Goal: Task Accomplishment & Management: Use online tool/utility

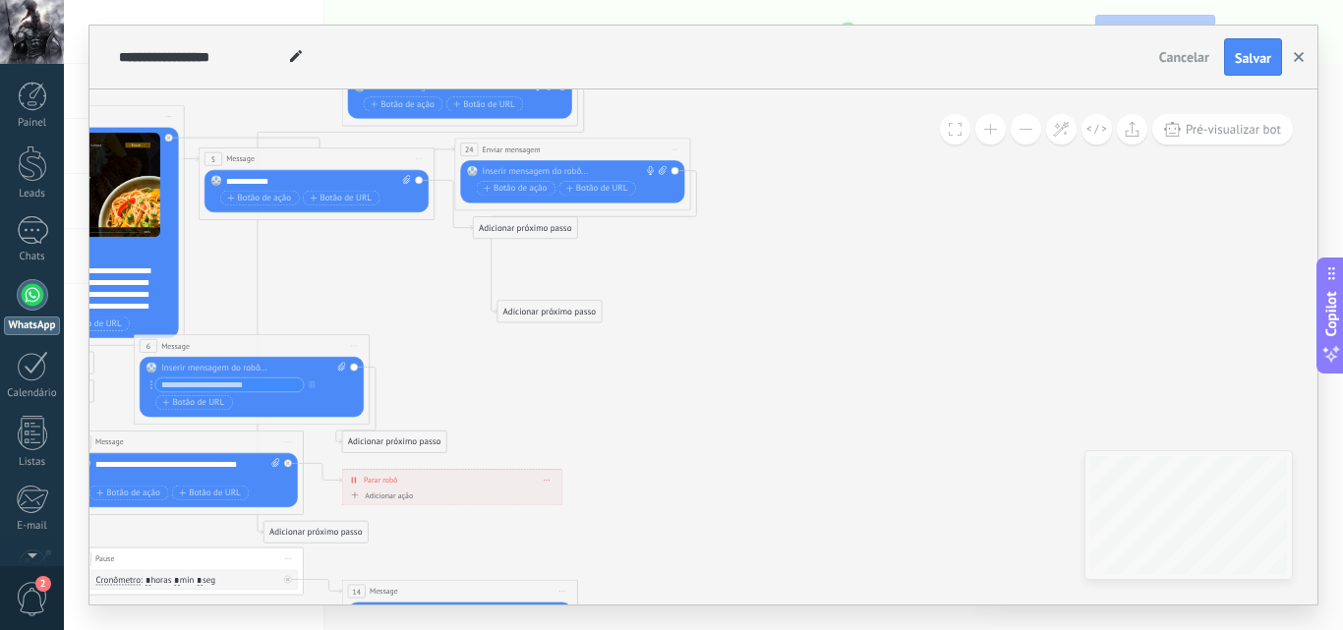
click at [1291, 42] on button "button" at bounding box center [1298, 56] width 29 height 37
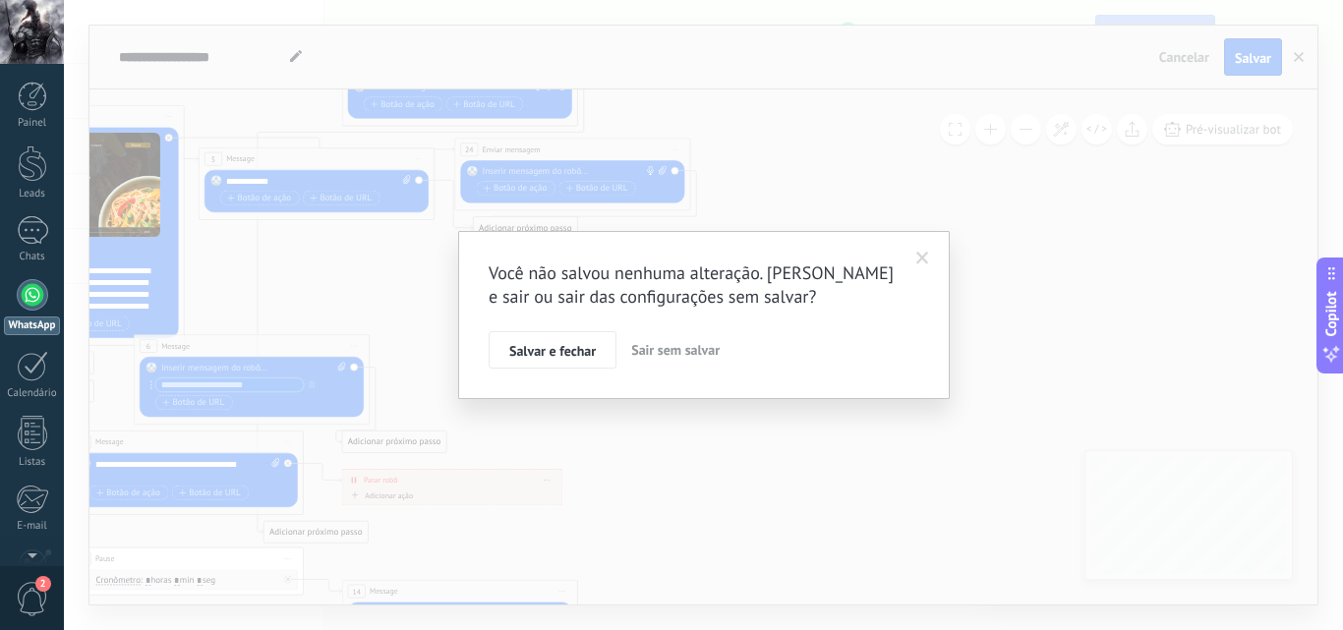
click at [1297, 55] on div "Você não salvou nenhuma alteração. [PERSON_NAME] e sair ou sair das configuraçõ…" at bounding box center [703, 315] width 1279 height 630
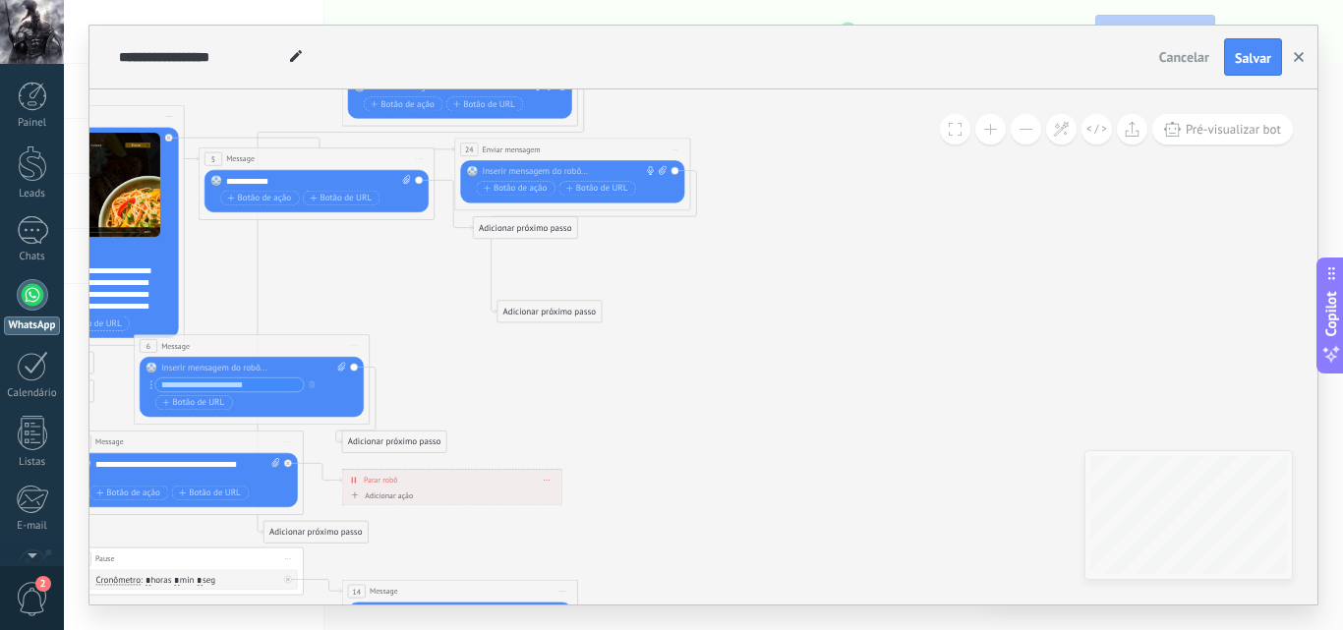
click at [1290, 61] on button "button" at bounding box center [1298, 56] width 29 height 37
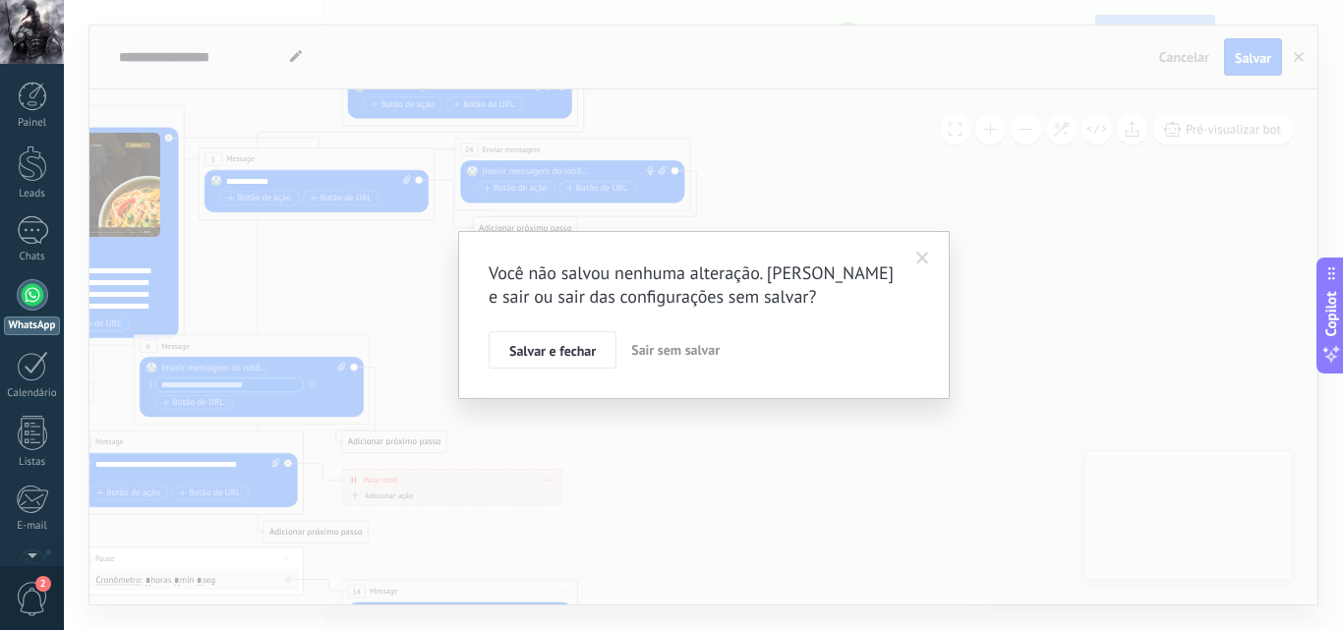
click at [641, 346] on span "Sair sem salvar" at bounding box center [675, 350] width 88 height 18
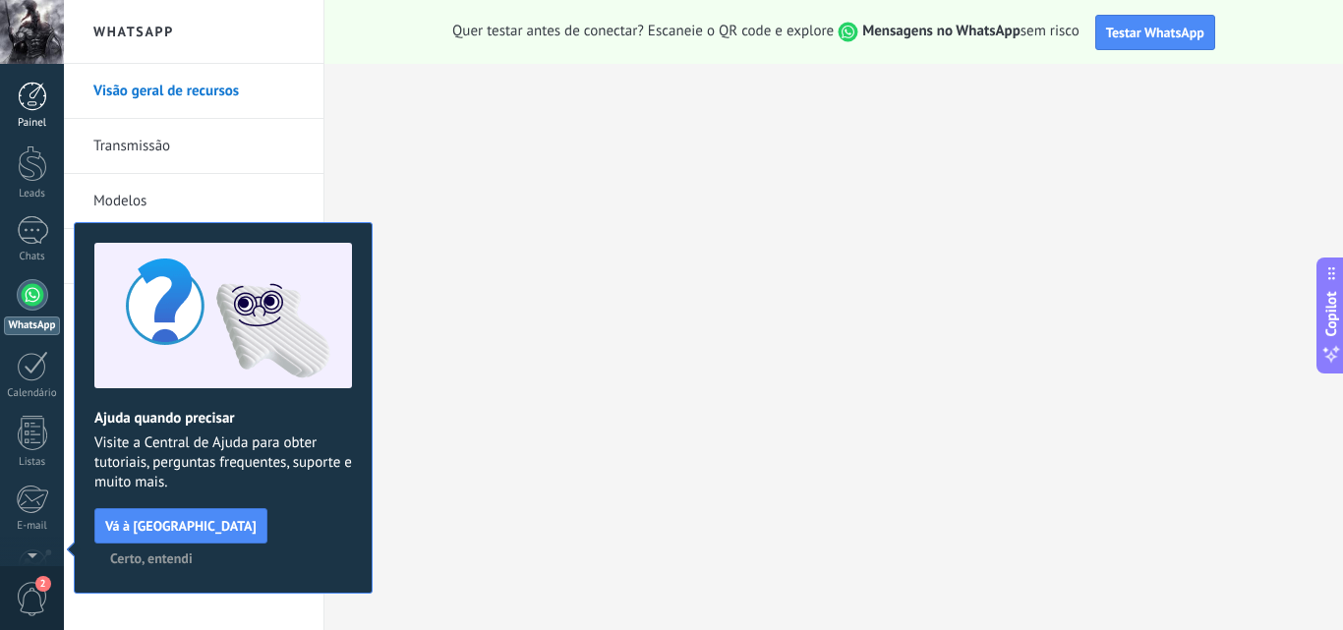
click at [34, 102] on div at bounding box center [32, 96] width 29 height 29
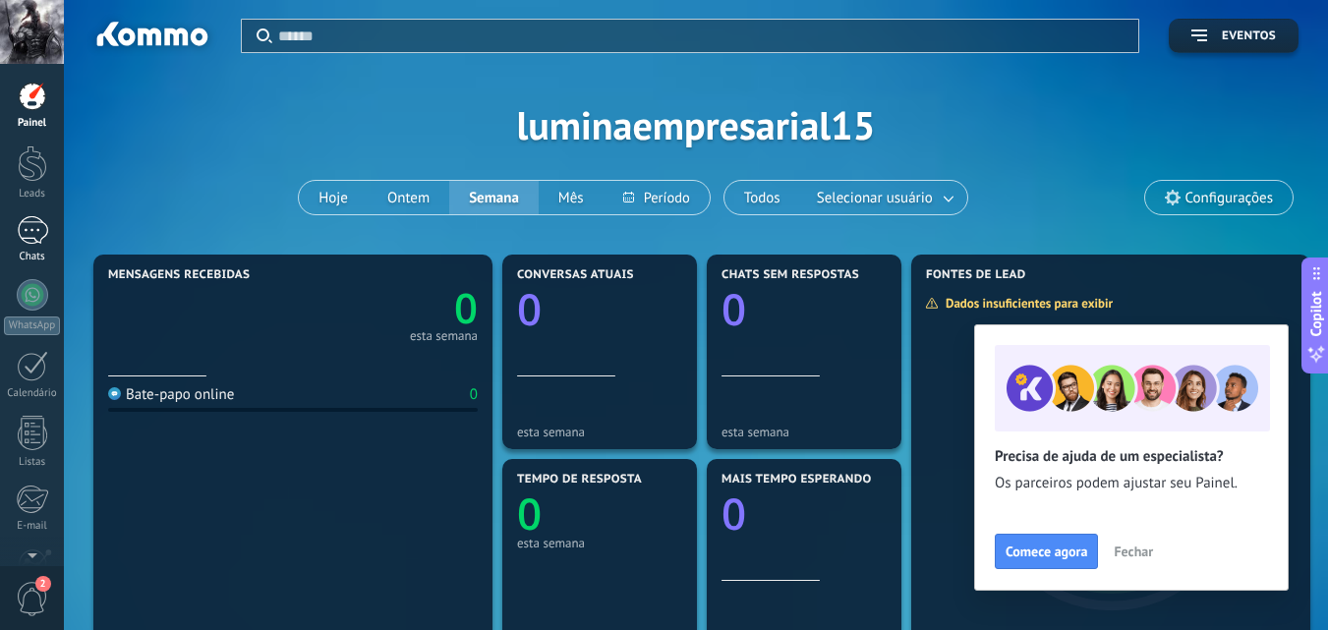
click at [36, 244] on div at bounding box center [32, 230] width 31 height 29
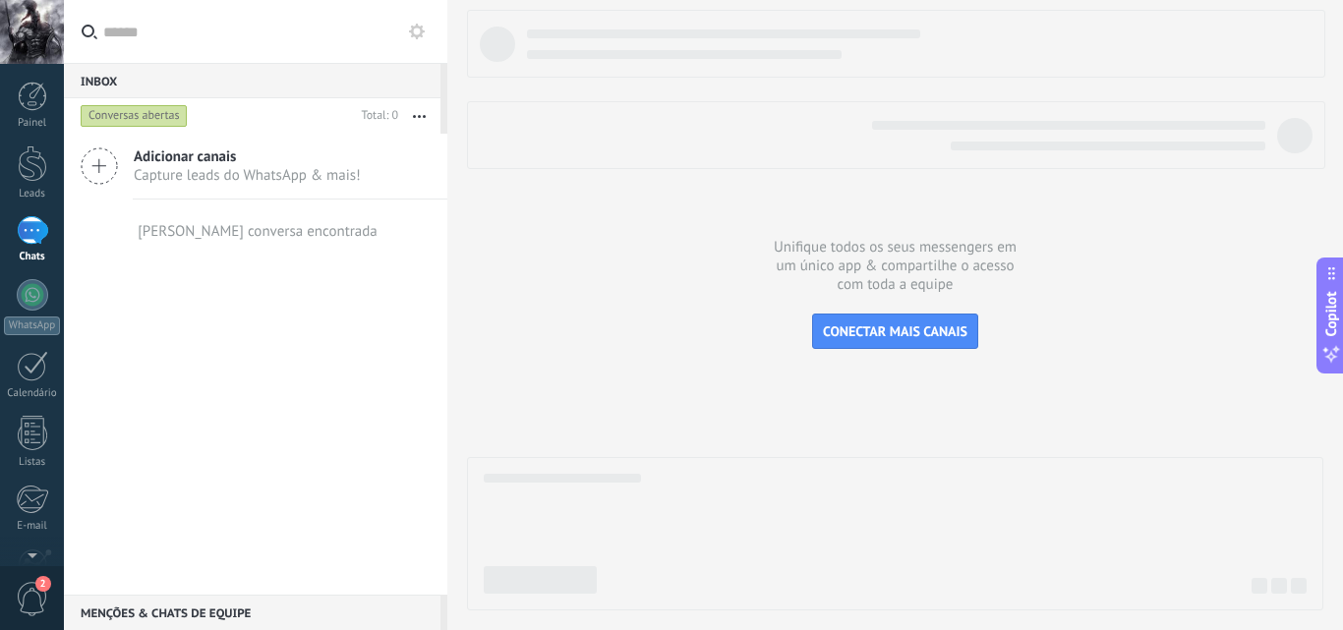
click at [231, 167] on span "Capture leads do WhatsApp & mais!" at bounding box center [247, 175] width 227 height 19
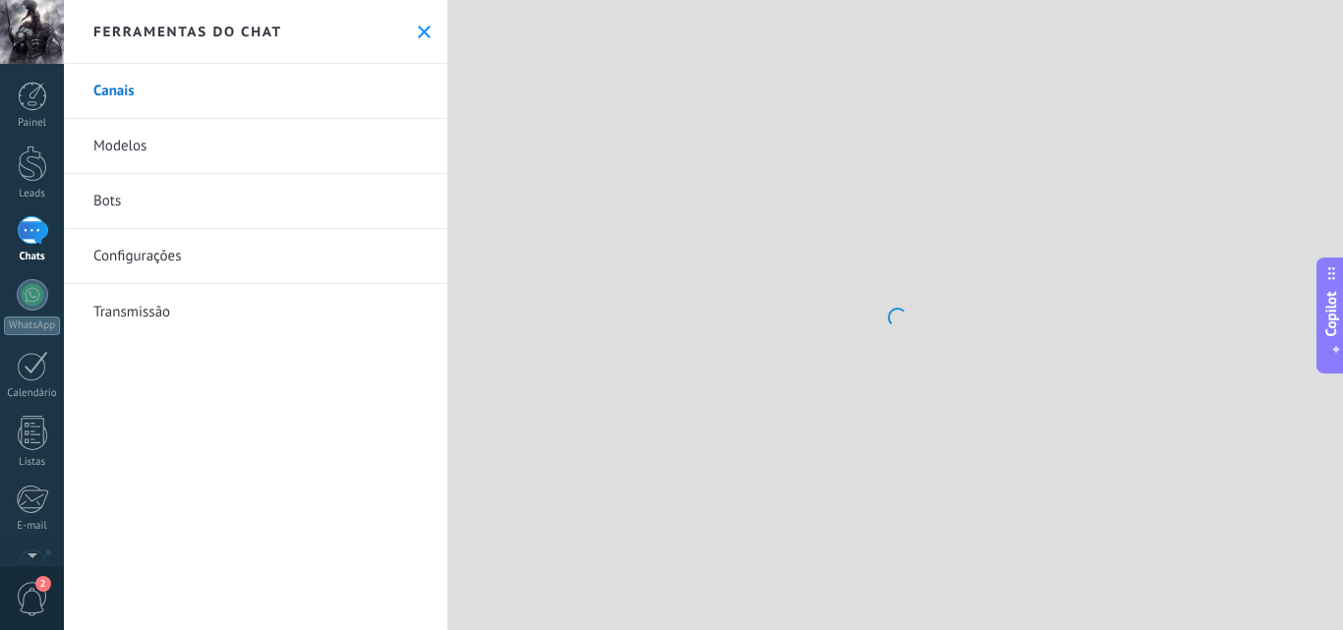
click at [114, 156] on link "Modelos" at bounding box center [255, 146] width 383 height 55
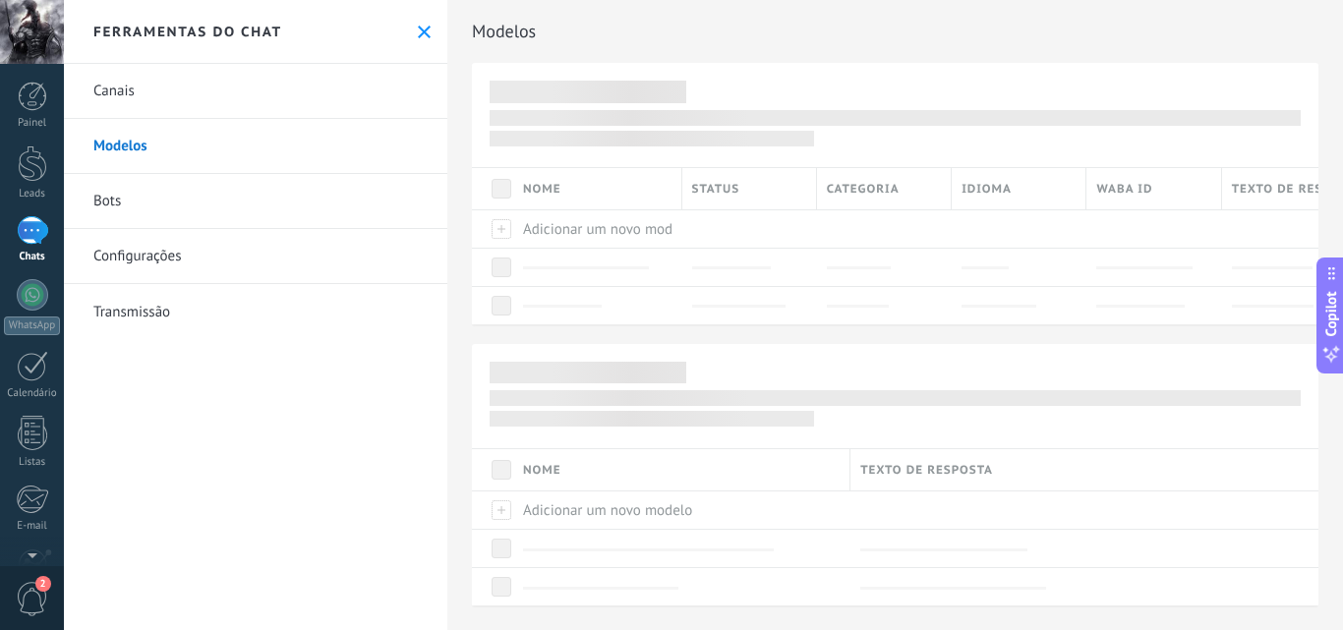
click at [291, 95] on link "Canais" at bounding box center [255, 91] width 383 height 55
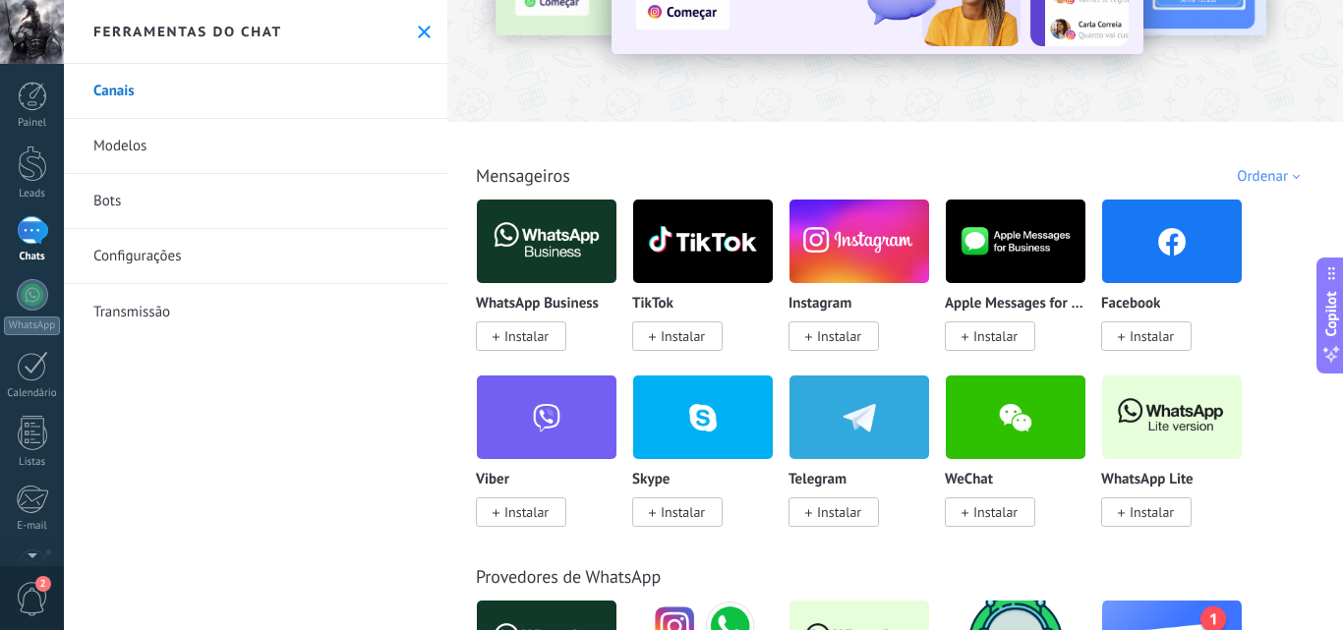
scroll to position [261, 0]
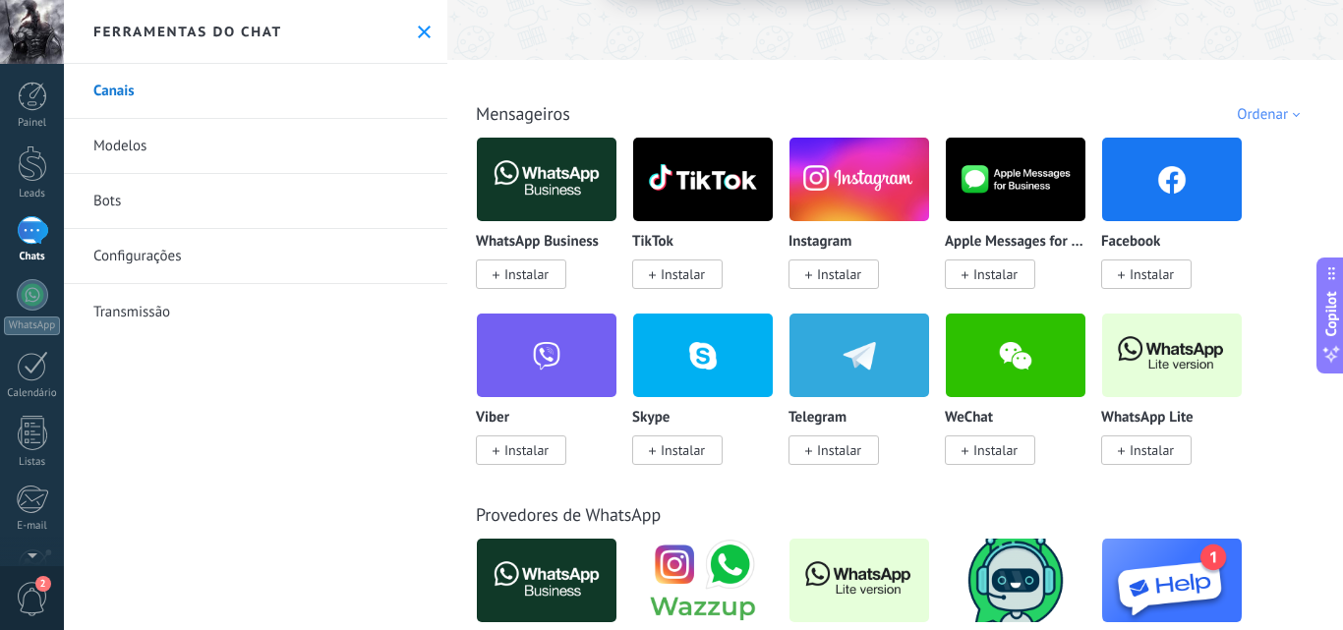
click at [573, 167] on img at bounding box center [547, 179] width 140 height 95
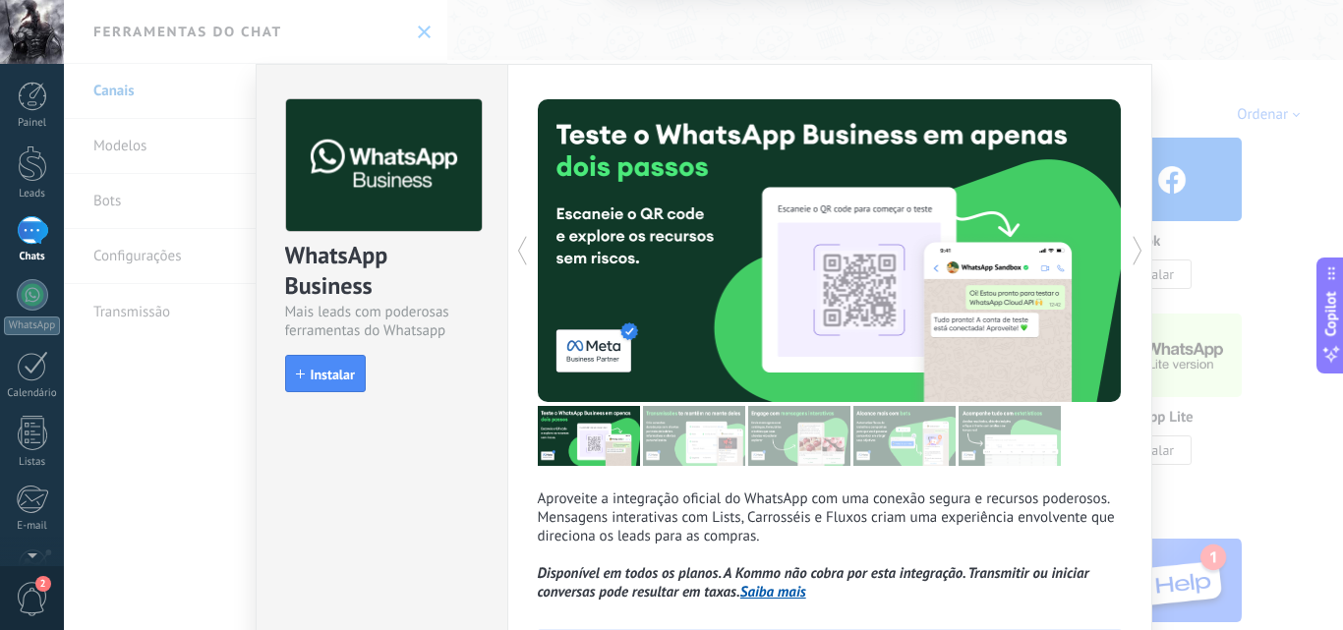
click at [1264, 53] on div "WhatsApp Business Mais leads com poderosas ferramentas do Whatsapp install Inst…" at bounding box center [703, 315] width 1279 height 630
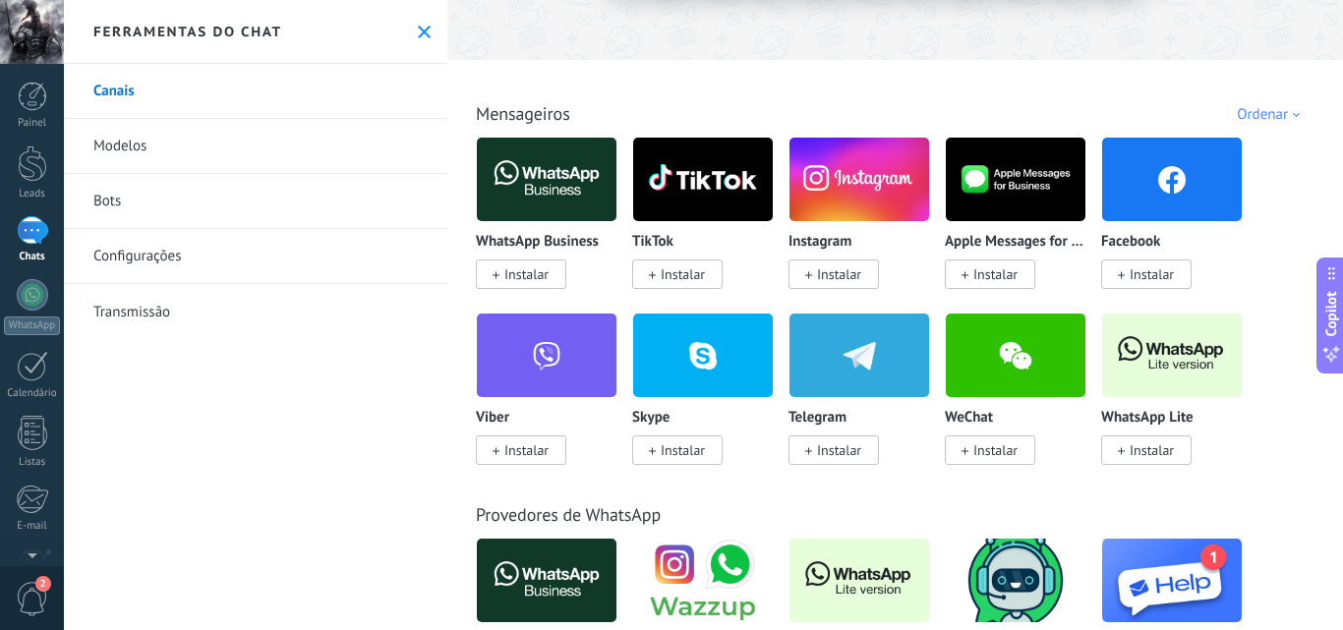
click at [134, 137] on link "Modelos" at bounding box center [255, 146] width 383 height 55
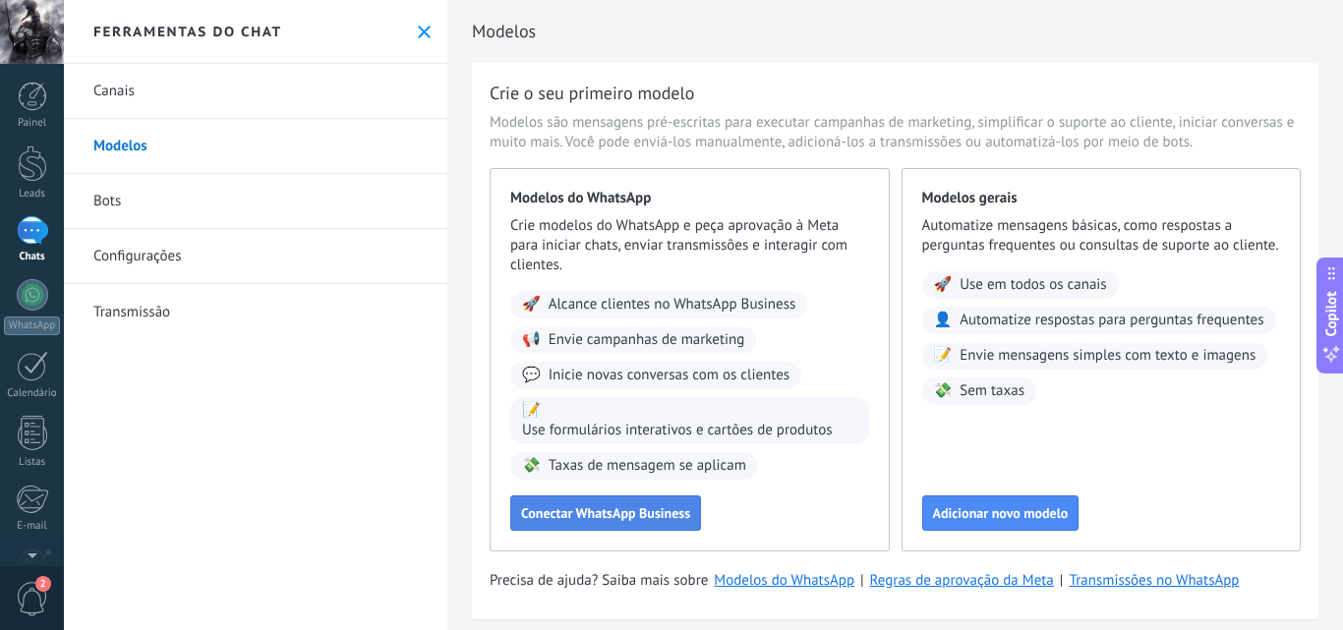
click at [655, 523] on button "Conectar WhatsApp Business" at bounding box center [605, 513] width 191 height 35
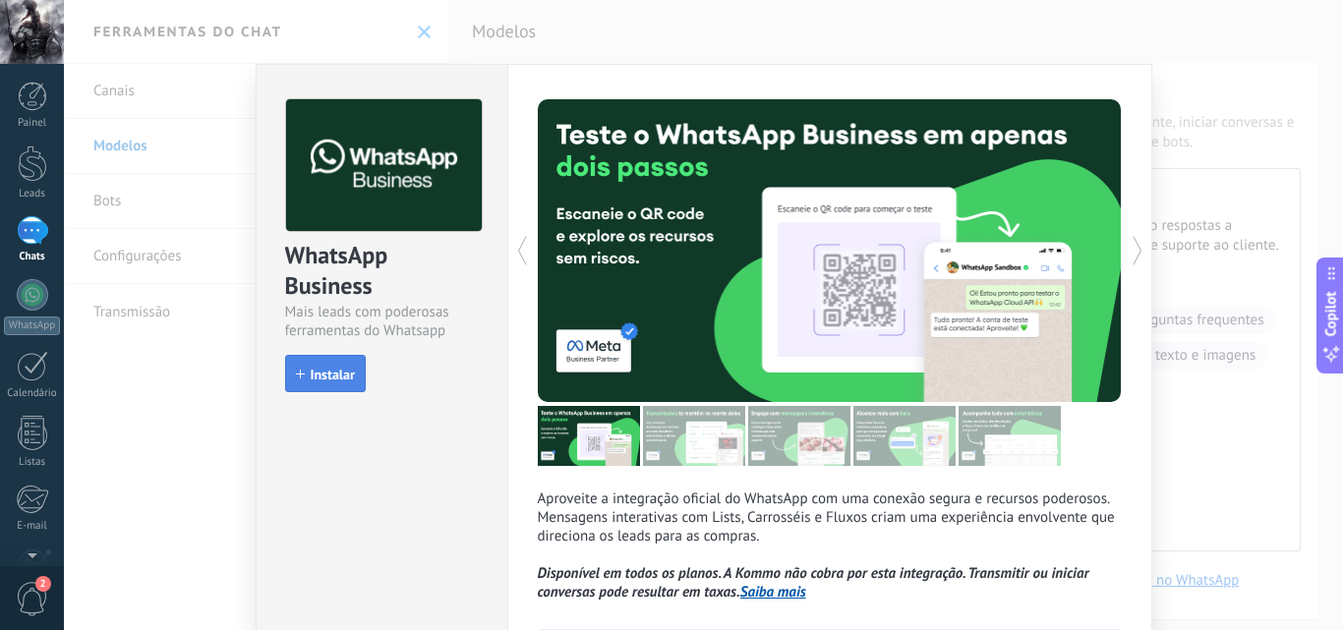
click at [319, 364] on button "Instalar" at bounding box center [325, 373] width 81 height 37
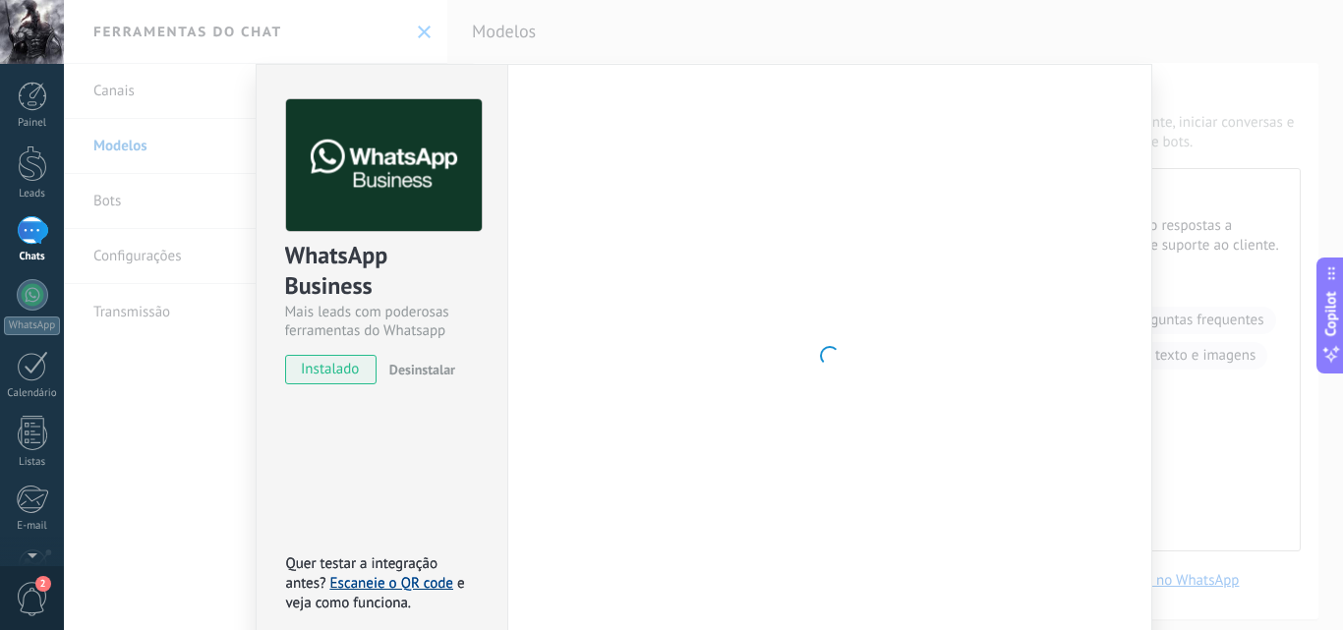
click at [378, 588] on link "Escaneie o QR code" at bounding box center [391, 583] width 123 height 19
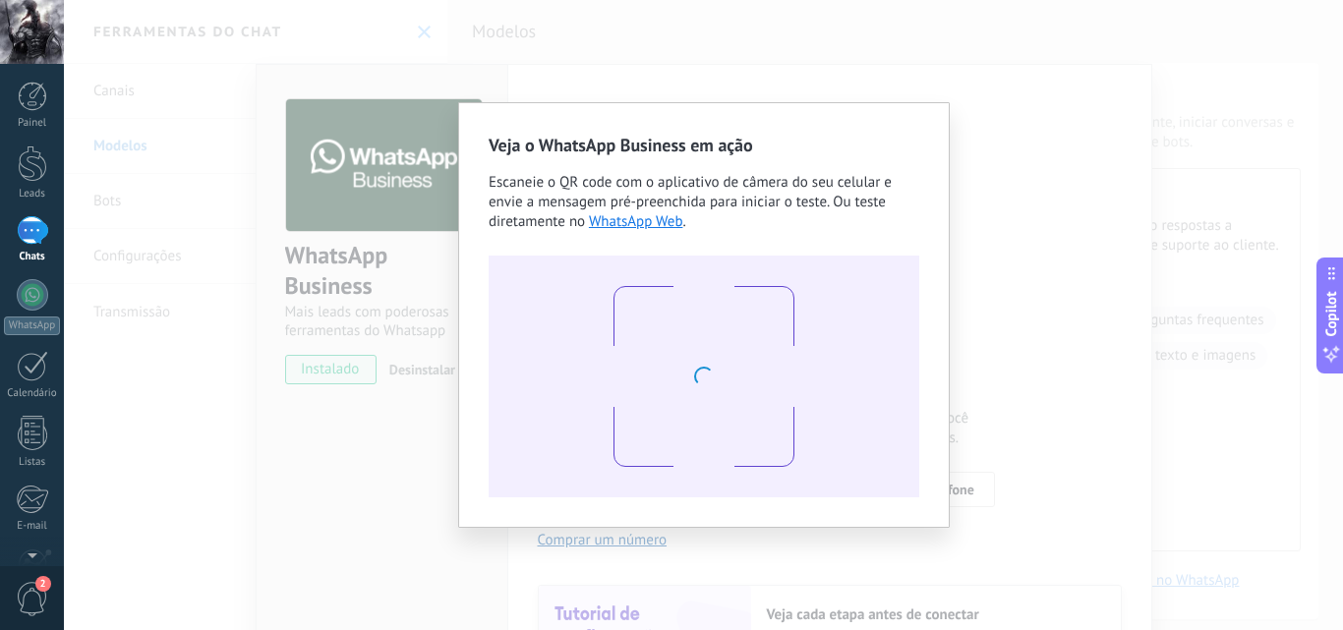
click at [364, 263] on div "Veja o WhatsApp Business em ação Escaneie o QR code com o aplicativo de câmera …" at bounding box center [703, 315] width 1279 height 630
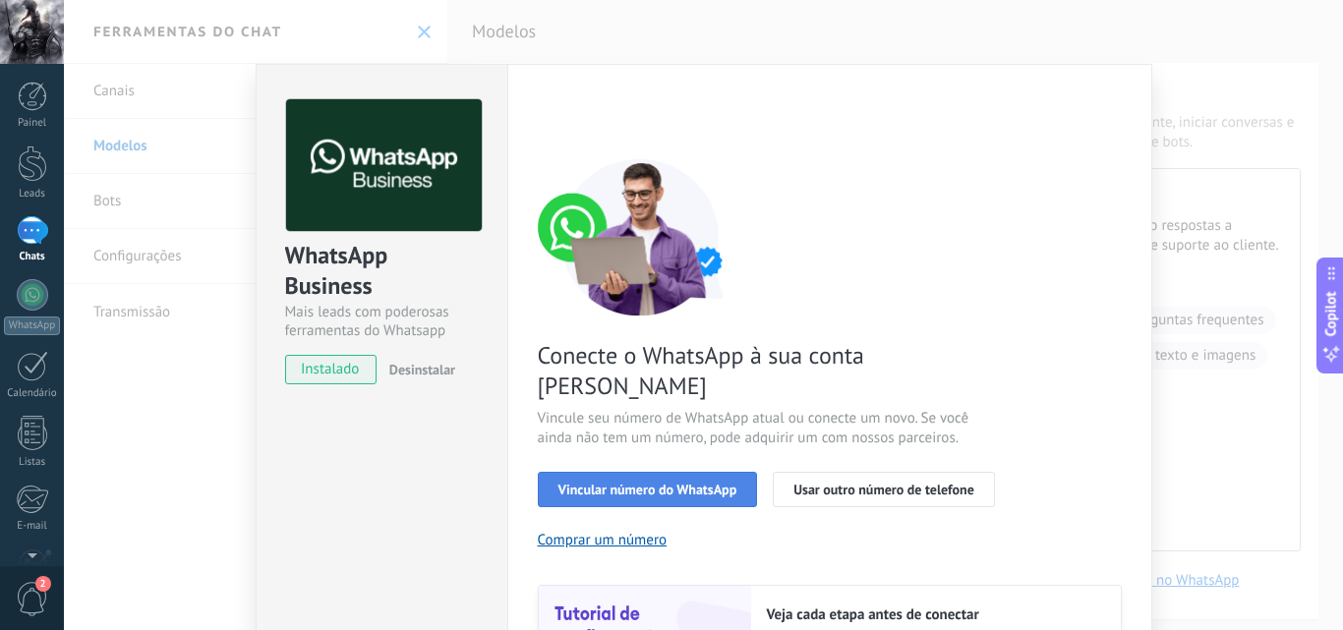
click at [656, 483] on span "Vincular número do WhatsApp" at bounding box center [648, 490] width 179 height 14
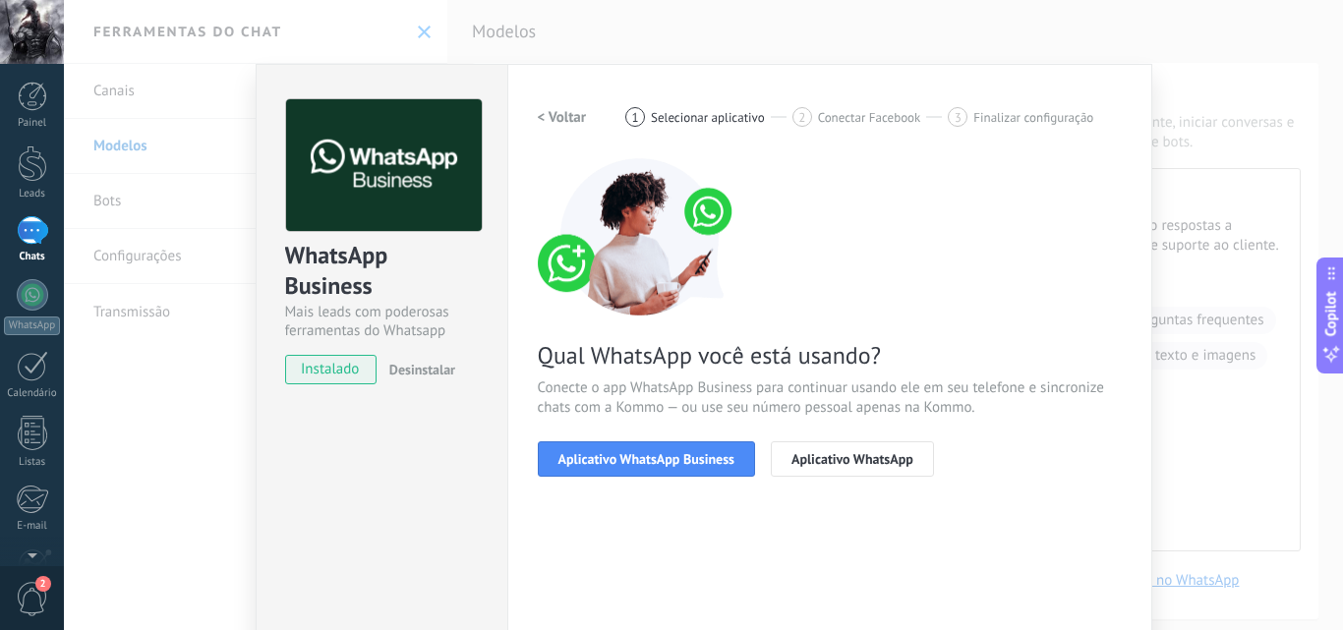
click at [519, 416] on div "Configurações Autorização Esta aba registra os usuários que permitiram acesso à…" at bounding box center [829, 403] width 645 height 678
click at [628, 457] on span "Aplicativo WhatsApp Business" at bounding box center [647, 459] width 176 height 14
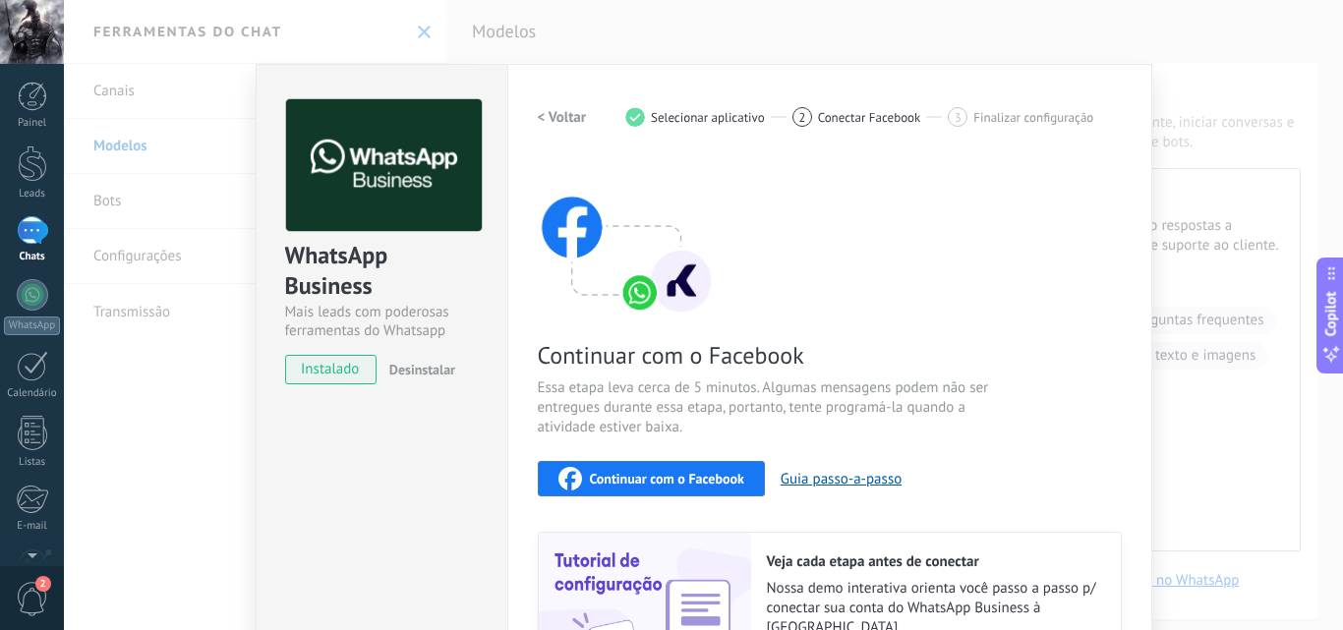
click at [730, 467] on div "Continuar com o Facebook" at bounding box center [652, 479] width 186 height 24
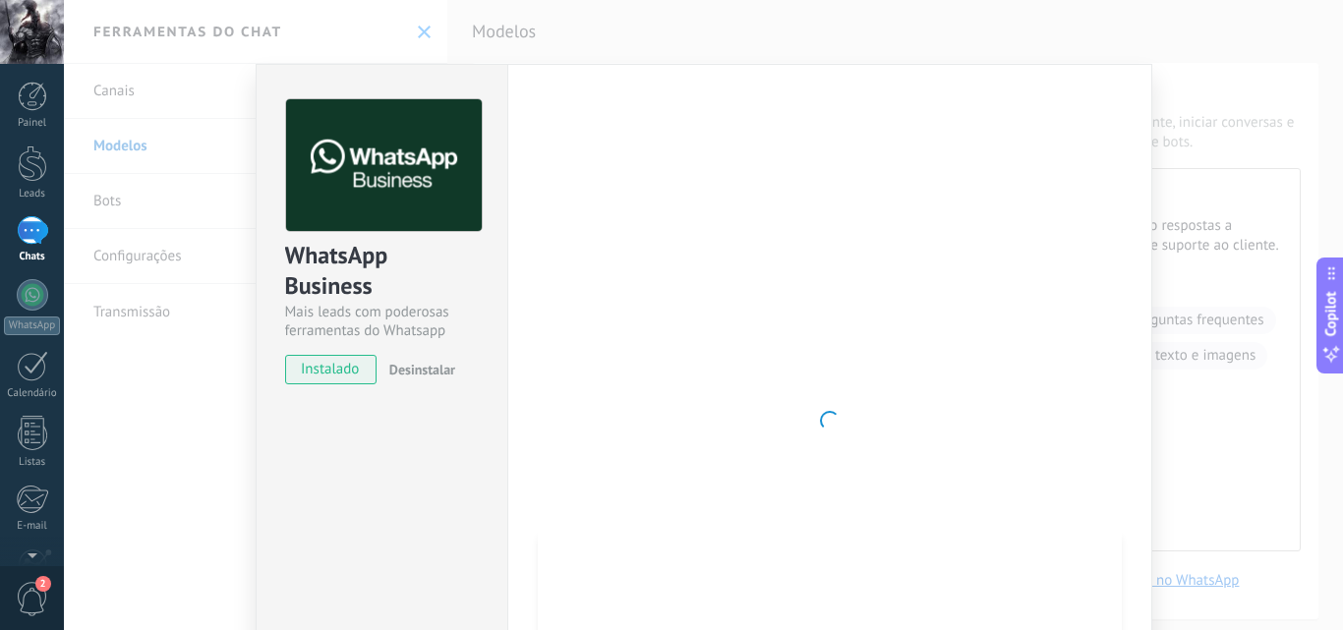
scroll to position [98, 0]
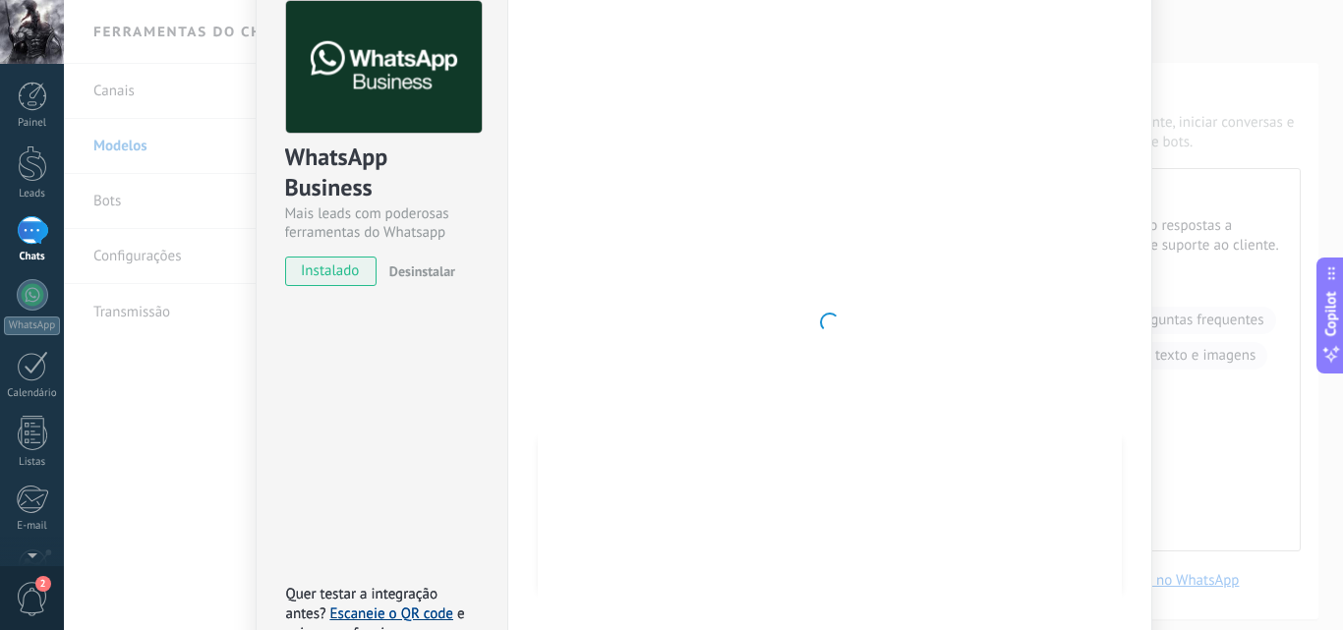
click at [345, 605] on link "Escaneie o QR code" at bounding box center [391, 614] width 123 height 19
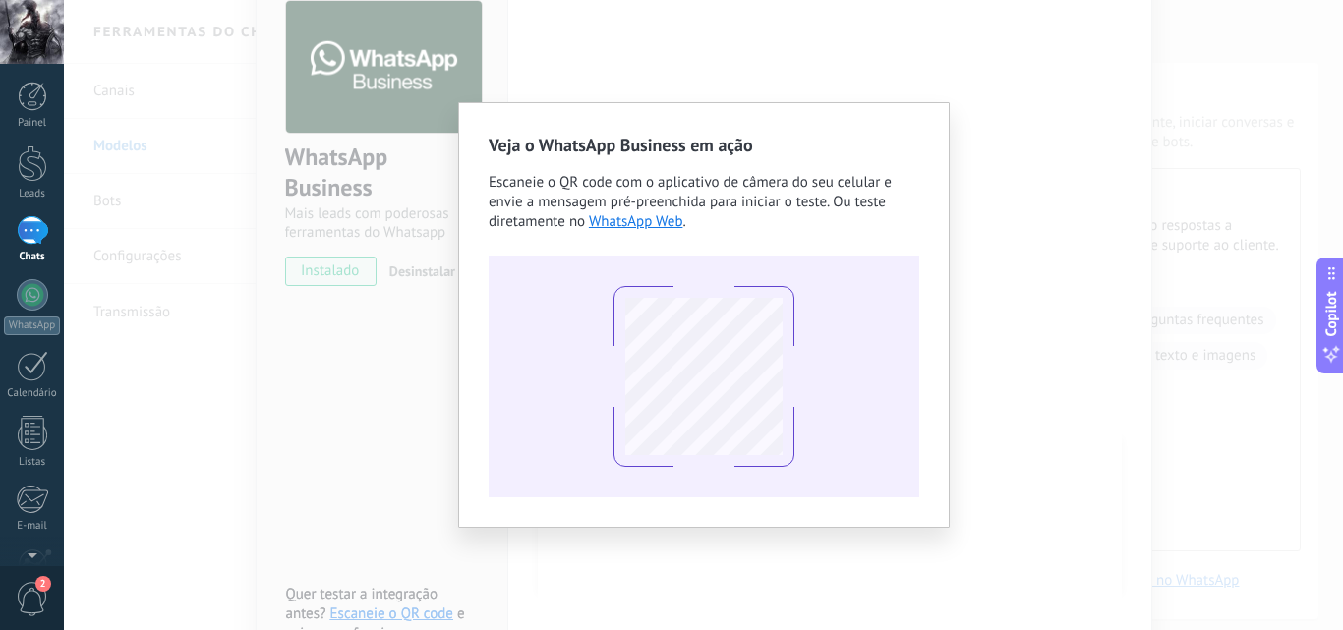
click at [1172, 167] on div "Veja o WhatsApp Business em ação Escaneie o QR code com o aplicativo de câmera …" at bounding box center [703, 315] width 1279 height 630
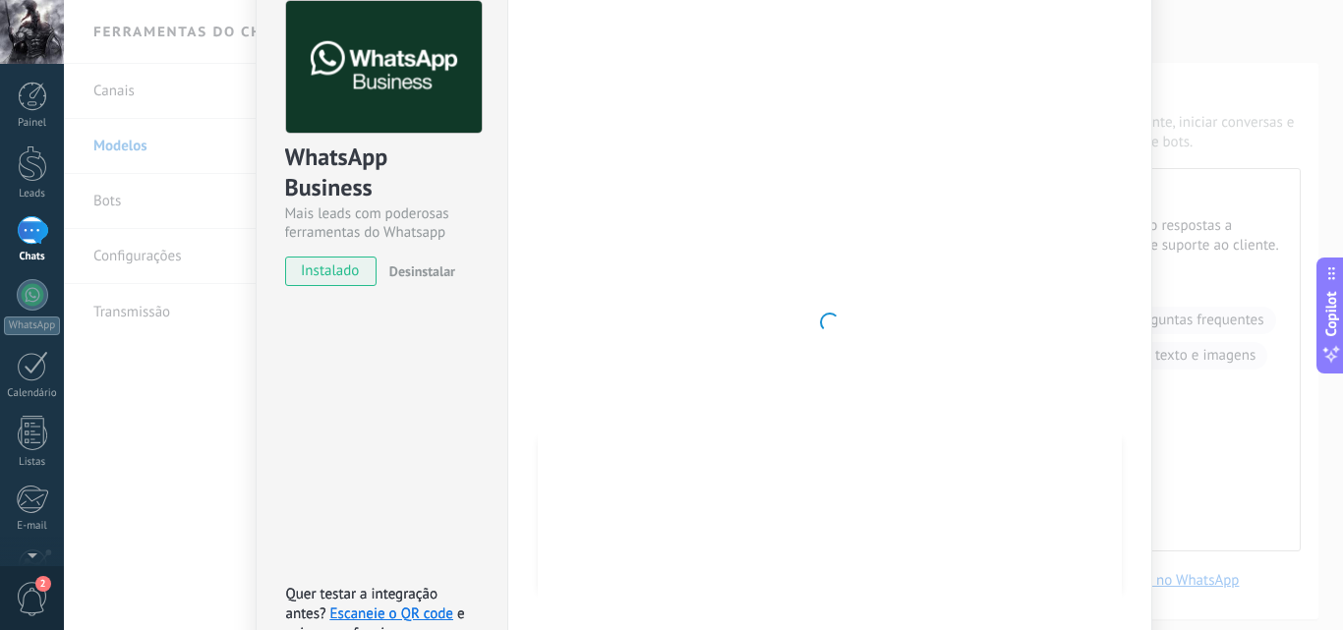
click at [1172, 167] on div at bounding box center [703, 315] width 1279 height 630
click at [410, 605] on link "Escaneie o QR code" at bounding box center [391, 614] width 123 height 19
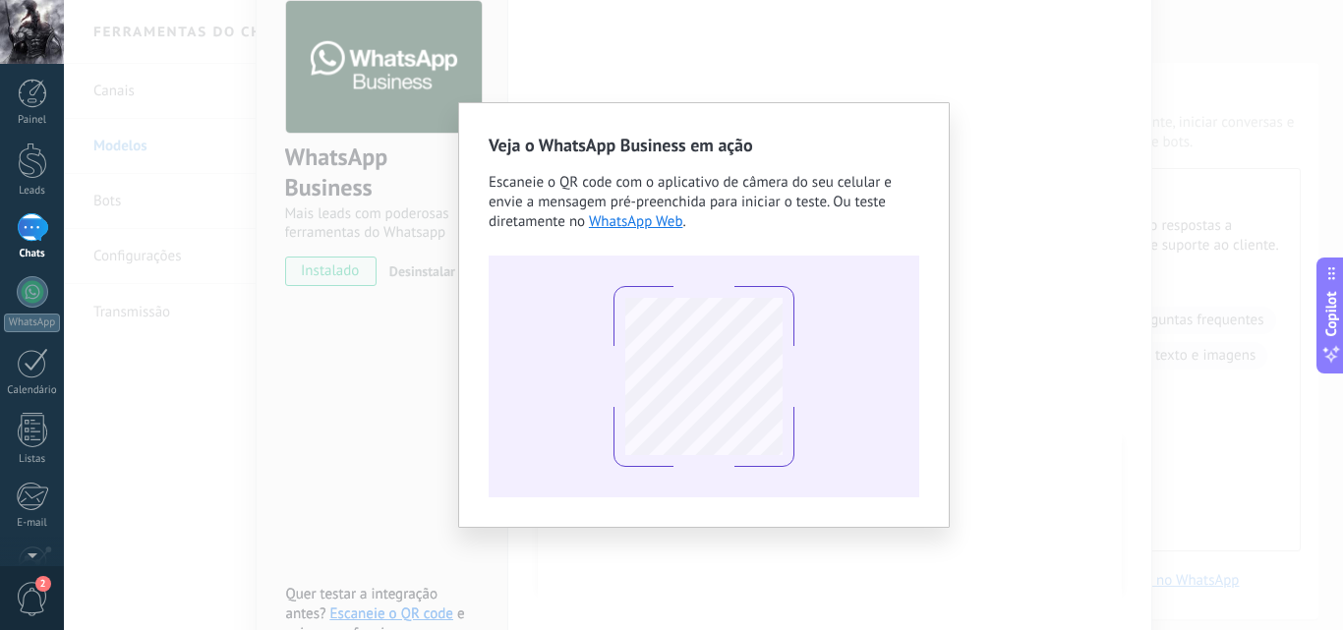
scroll to position [0, 0]
click at [831, 20] on div "Veja o WhatsApp Business em ação Escaneie o QR code com o aplicativo de câmera …" at bounding box center [703, 315] width 1279 height 630
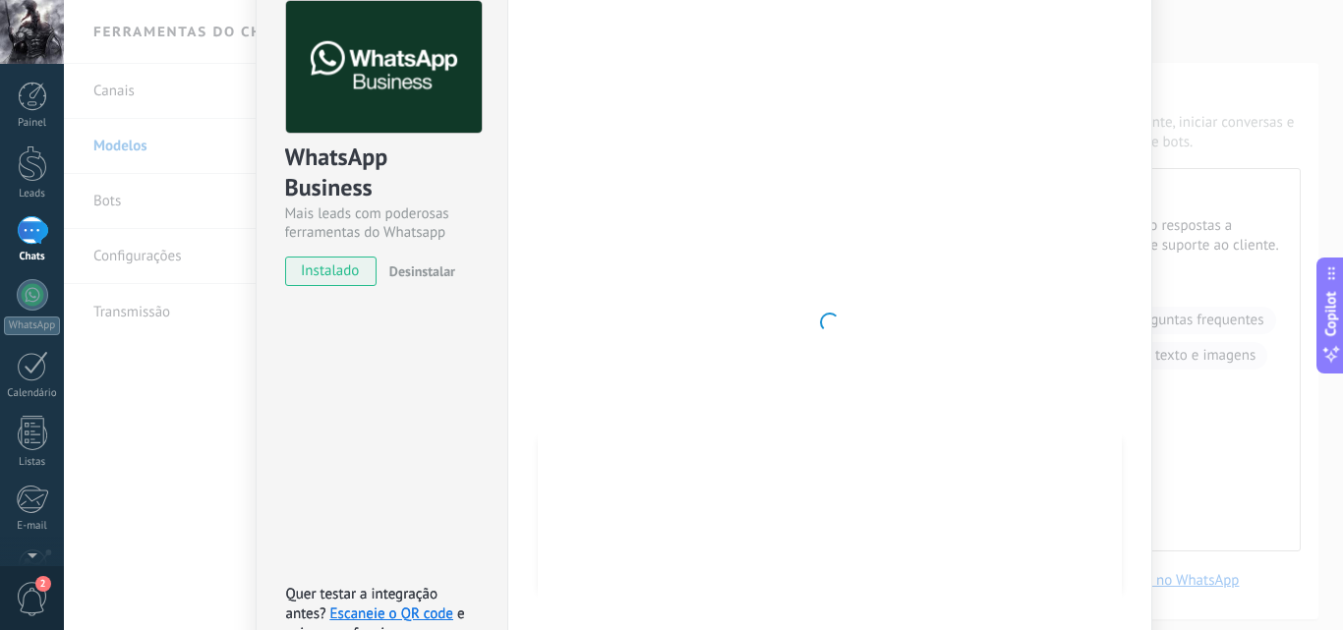
click at [349, 268] on span "instalado" at bounding box center [330, 271] width 89 height 29
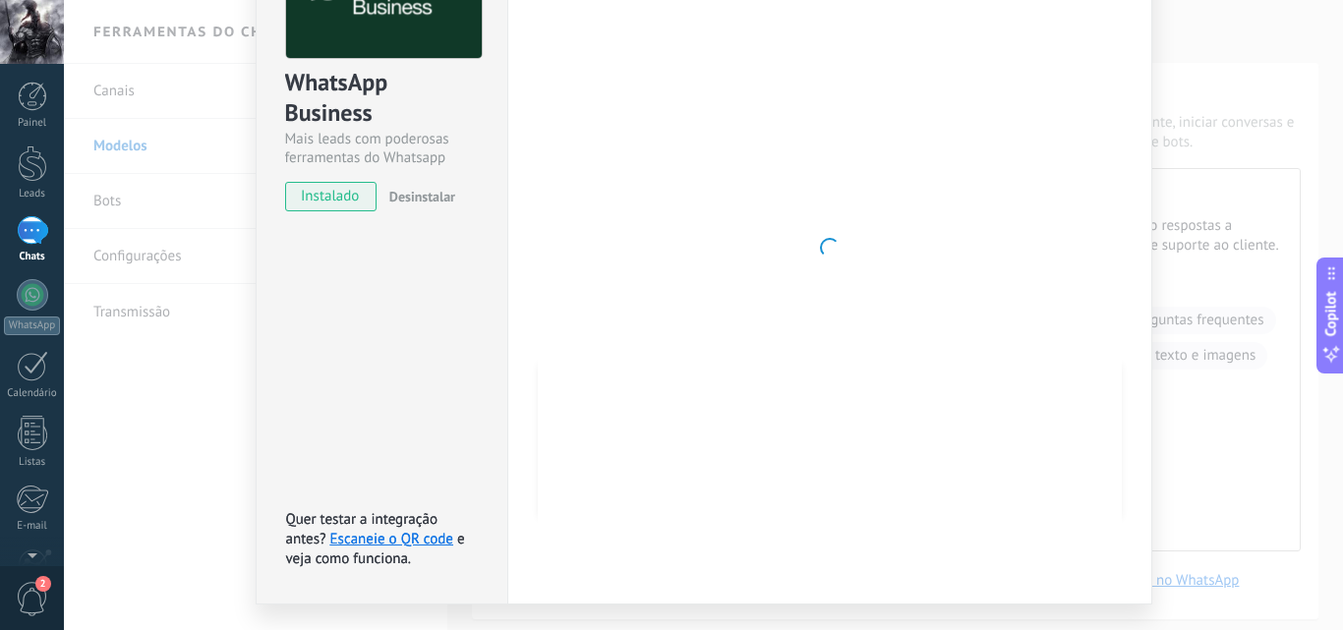
scroll to position [206, 0]
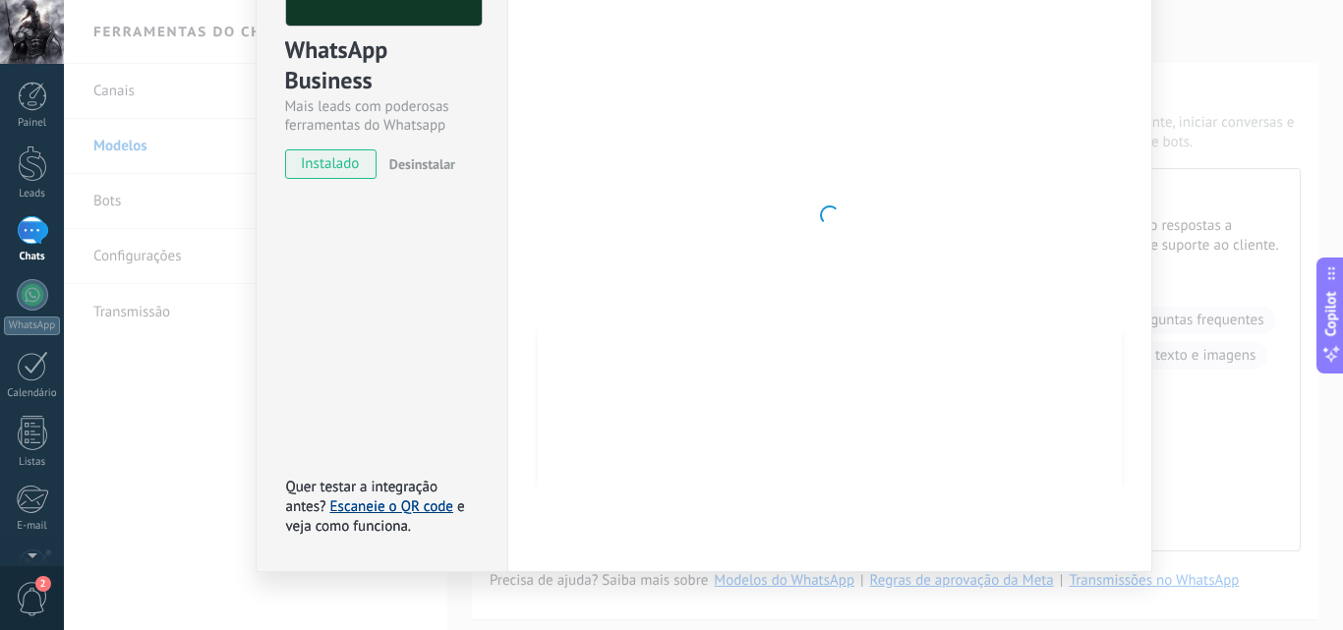
click at [404, 498] on link "Escaneie o QR code" at bounding box center [391, 507] width 123 height 19
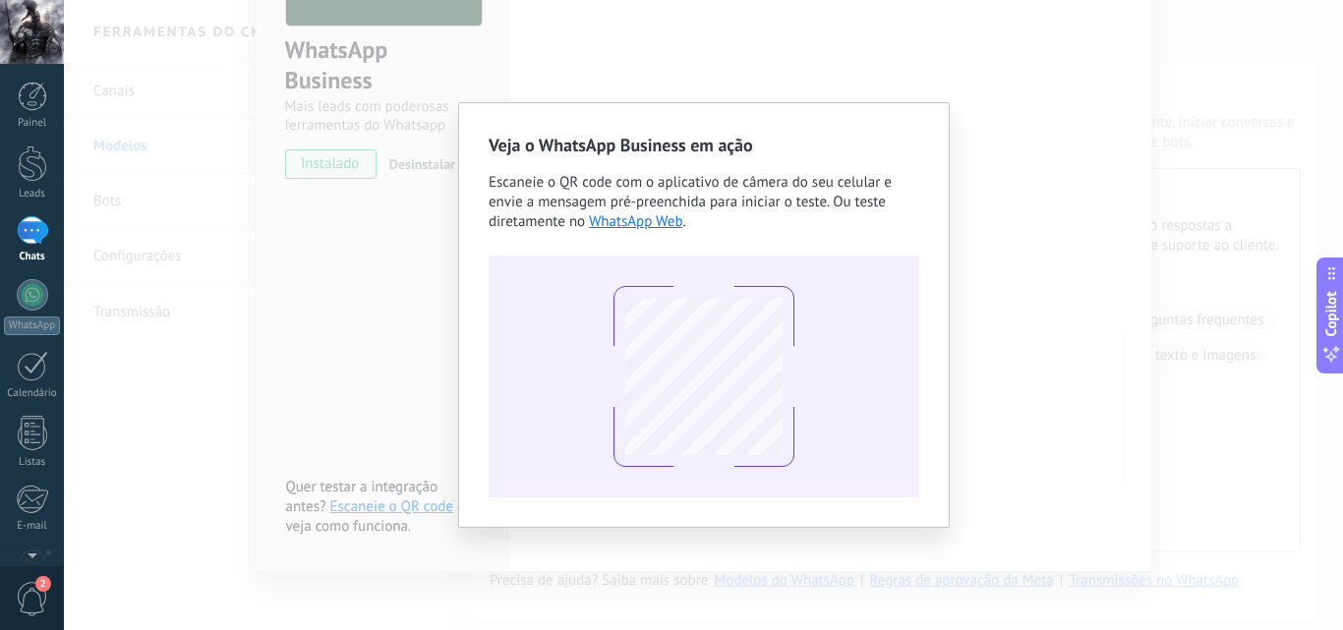
click at [500, 338] on div at bounding box center [704, 377] width 431 height 242
click at [399, 301] on div "Veja o WhatsApp Business em ação Escaneie o QR code com o aplicativo de câmera …" at bounding box center [703, 315] width 1279 height 630
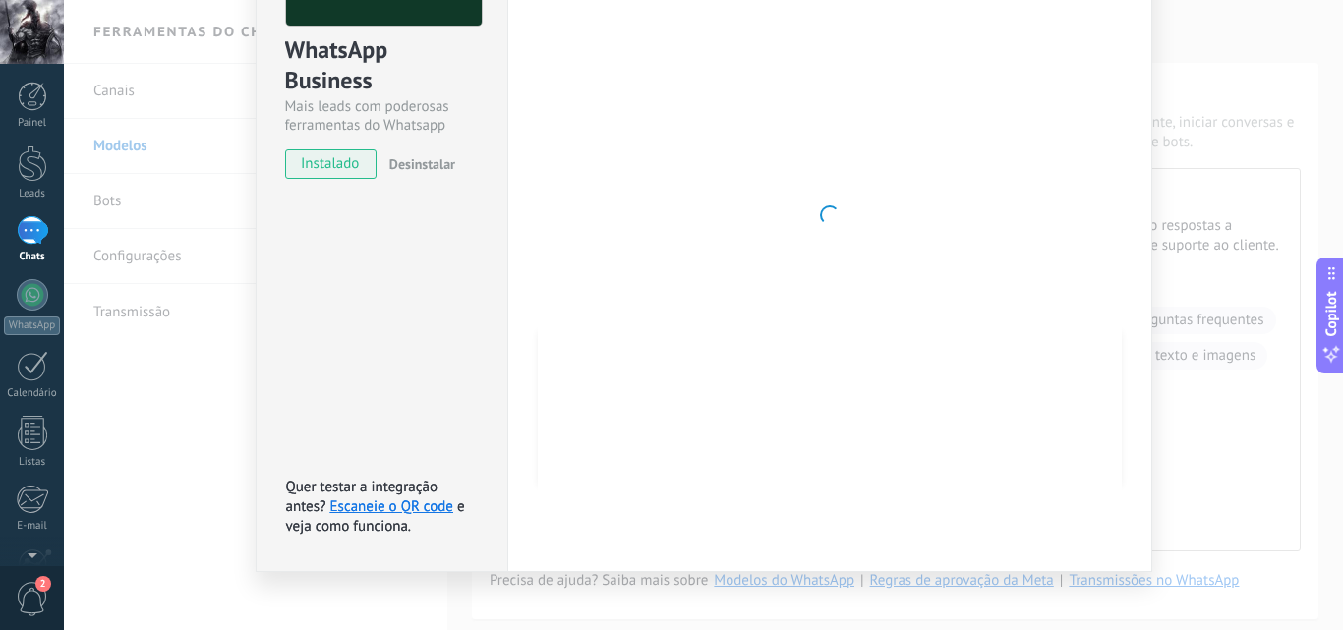
click at [417, 289] on div at bounding box center [703, 315] width 1279 height 630
click at [205, 168] on div "WhatsApp Business Mais leads com poderosas ferramentas do Whatsapp instalado De…" at bounding box center [703, 315] width 1279 height 630
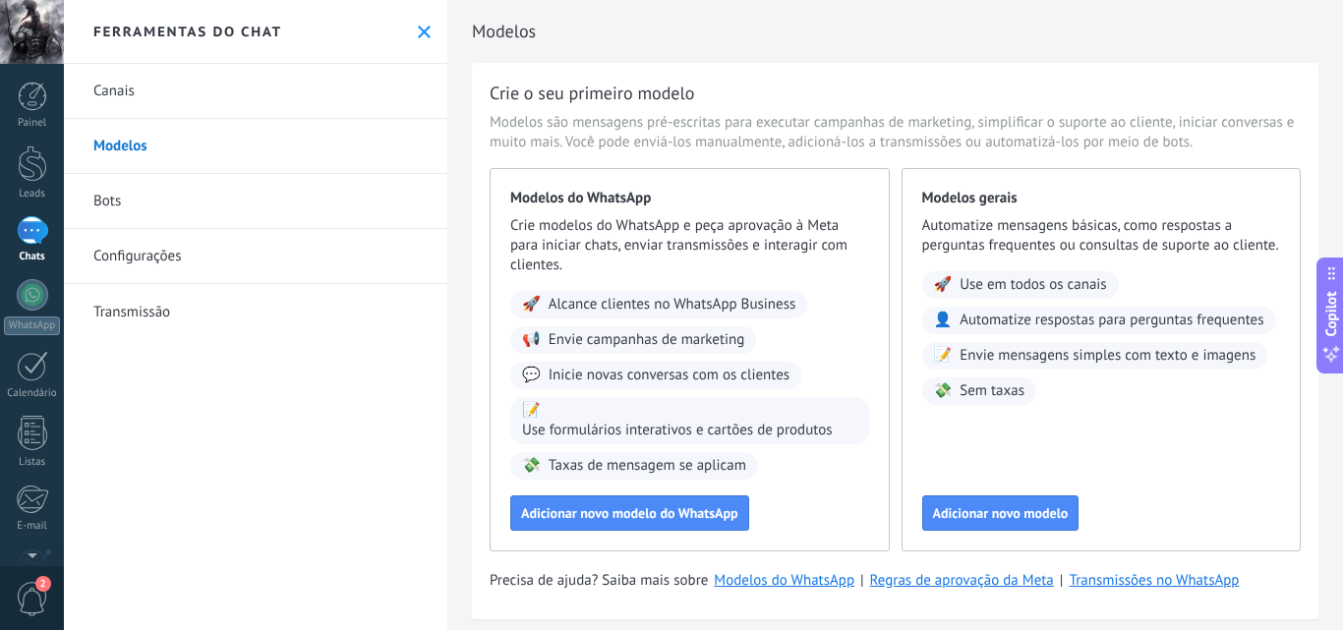
scroll to position [25, 0]
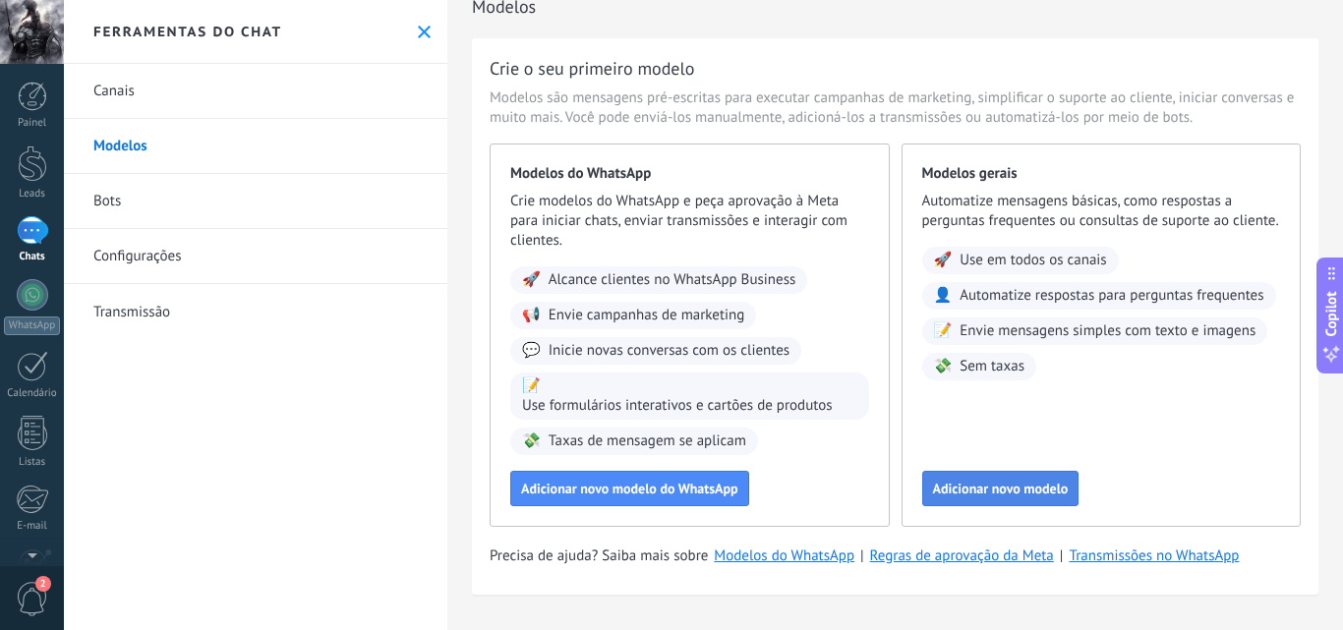
click at [981, 472] on button "Adicionar novo modelo" at bounding box center [1000, 488] width 157 height 35
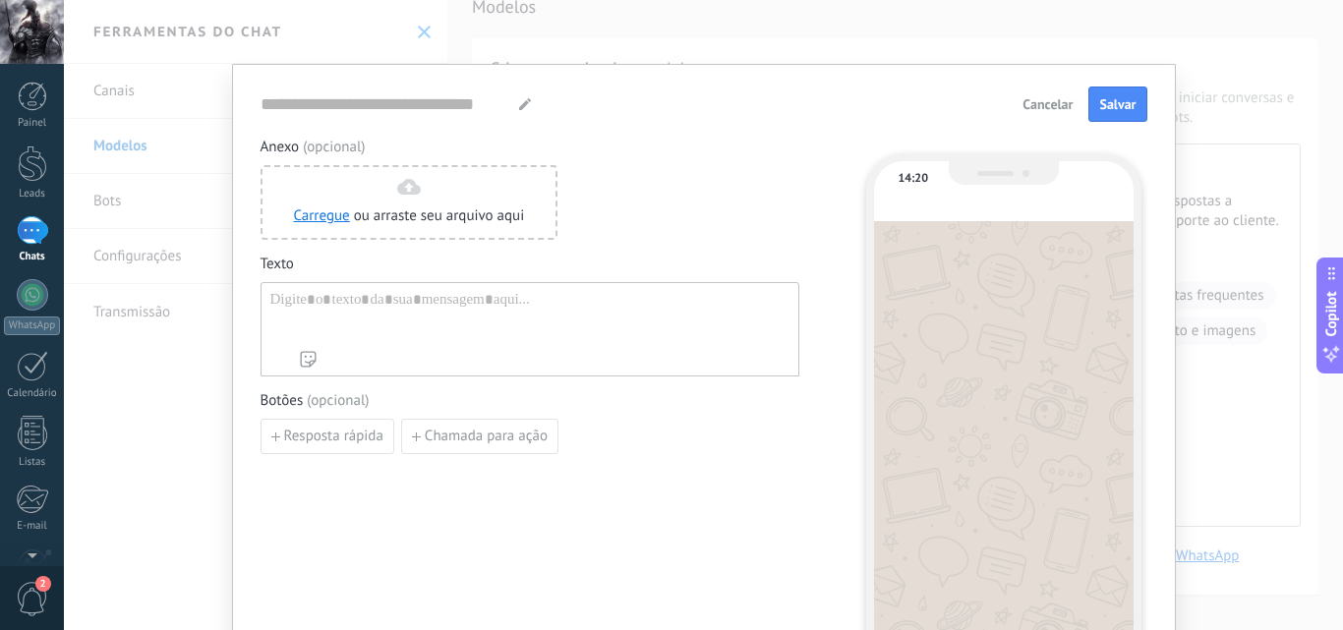
type input "**********"
drag, startPoint x: 440, startPoint y: 305, endPoint x: 480, endPoint y: 304, distance: 40.3
click at [441, 305] on div at bounding box center [529, 316] width 519 height 50
click at [1052, 103] on span "Cancelar" at bounding box center [1048, 104] width 50 height 14
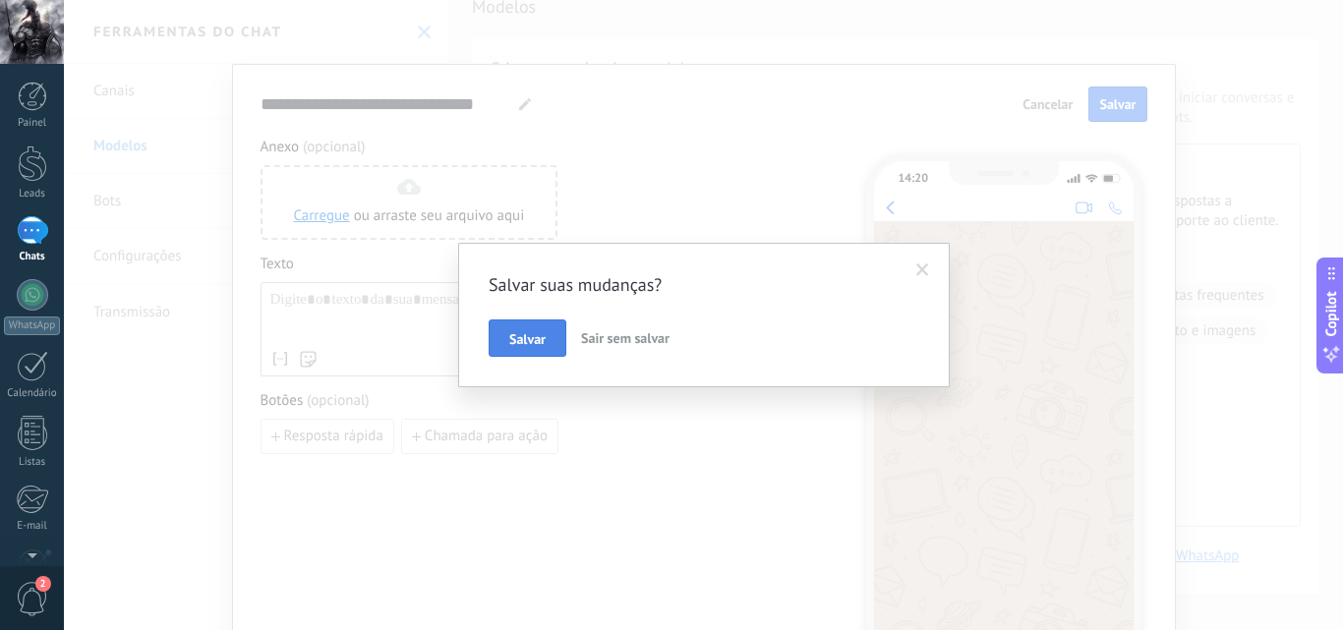
click at [518, 332] on span "Salvar" at bounding box center [527, 339] width 36 height 14
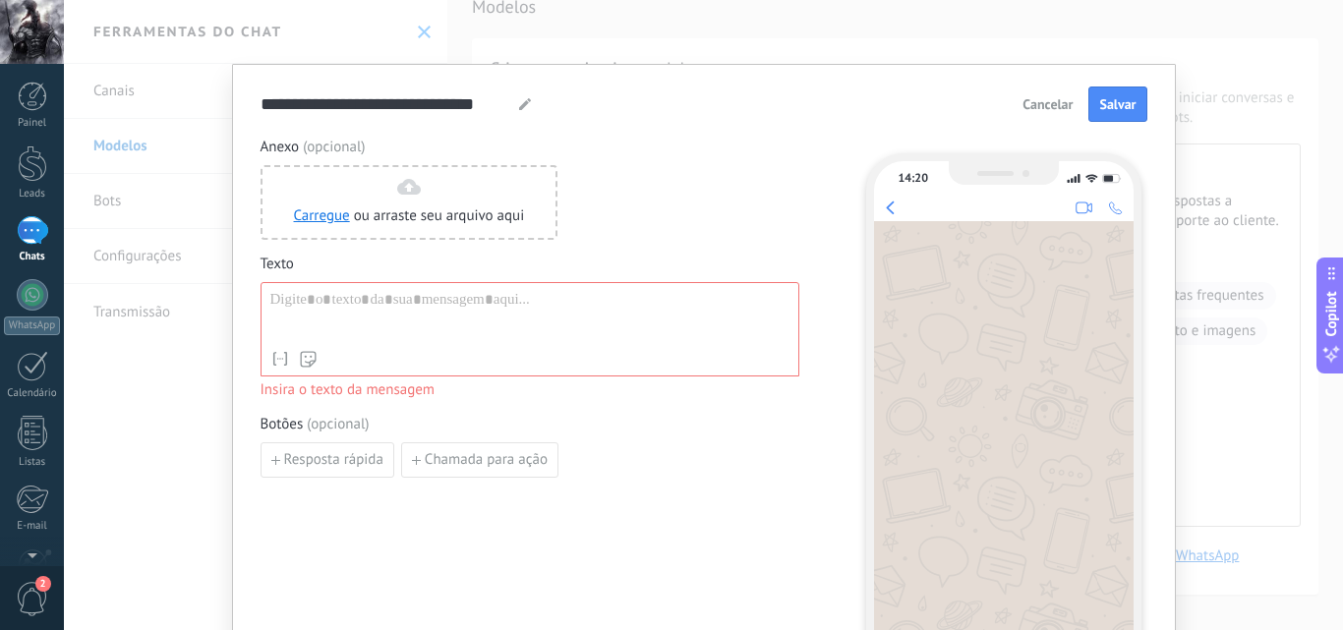
click at [1045, 101] on span "Cancelar" at bounding box center [1048, 104] width 50 height 14
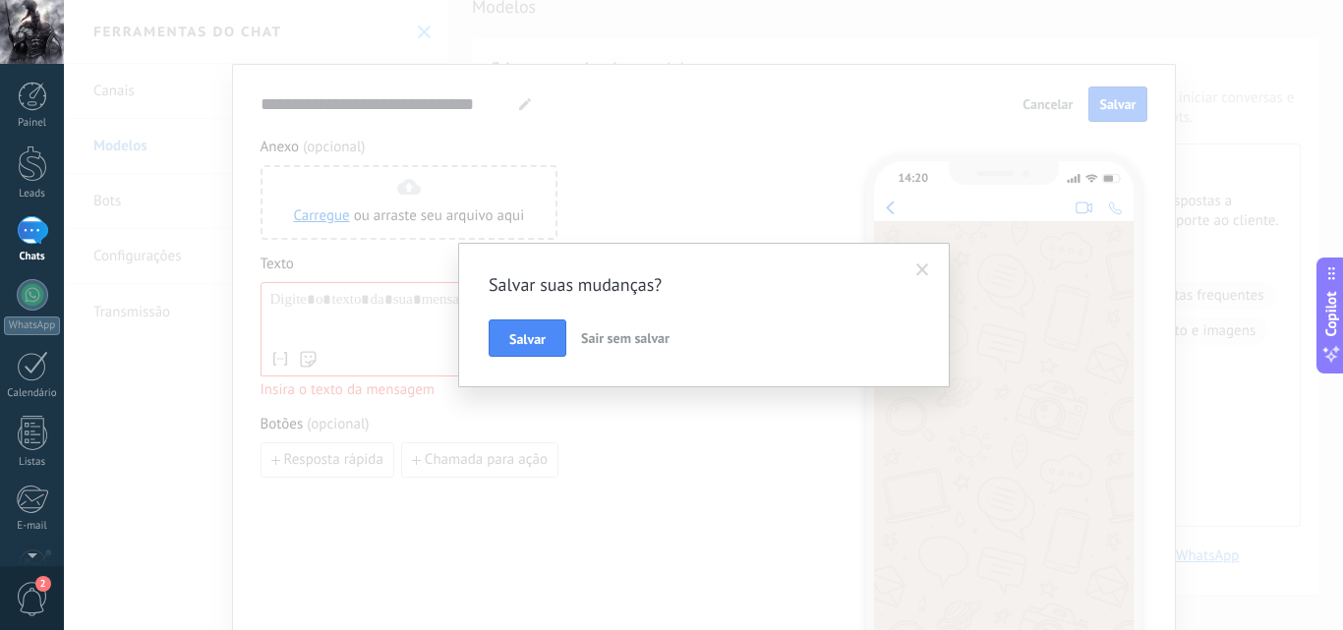
click at [646, 346] on span "Sair sem salvar" at bounding box center [625, 338] width 88 height 18
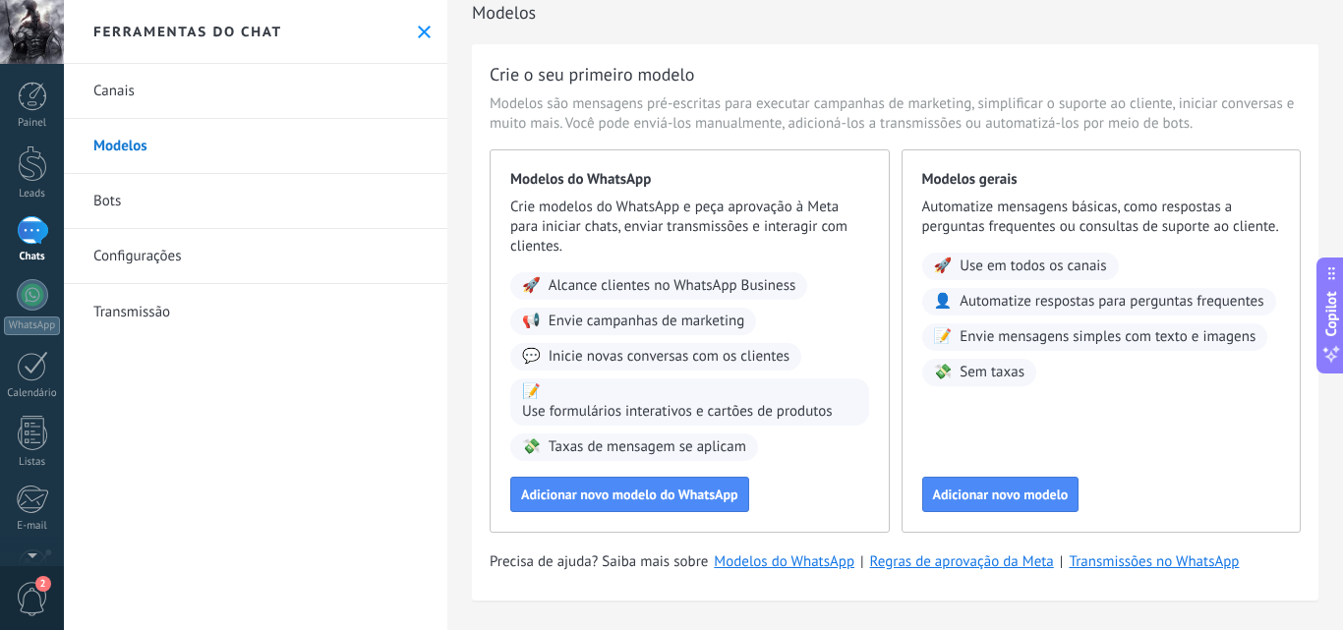
scroll to position [15, 0]
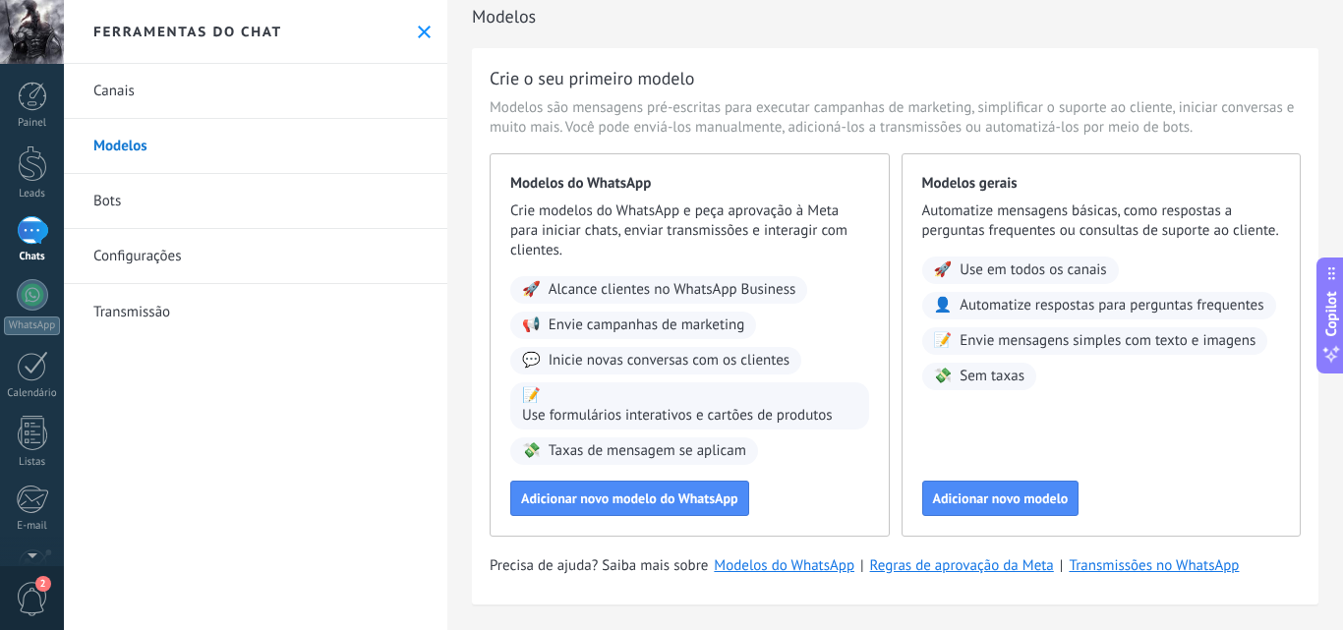
click at [580, 180] on span "Modelos do WhatsApp" at bounding box center [689, 184] width 359 height 20
click at [95, 206] on link "Bots" at bounding box center [255, 201] width 383 height 55
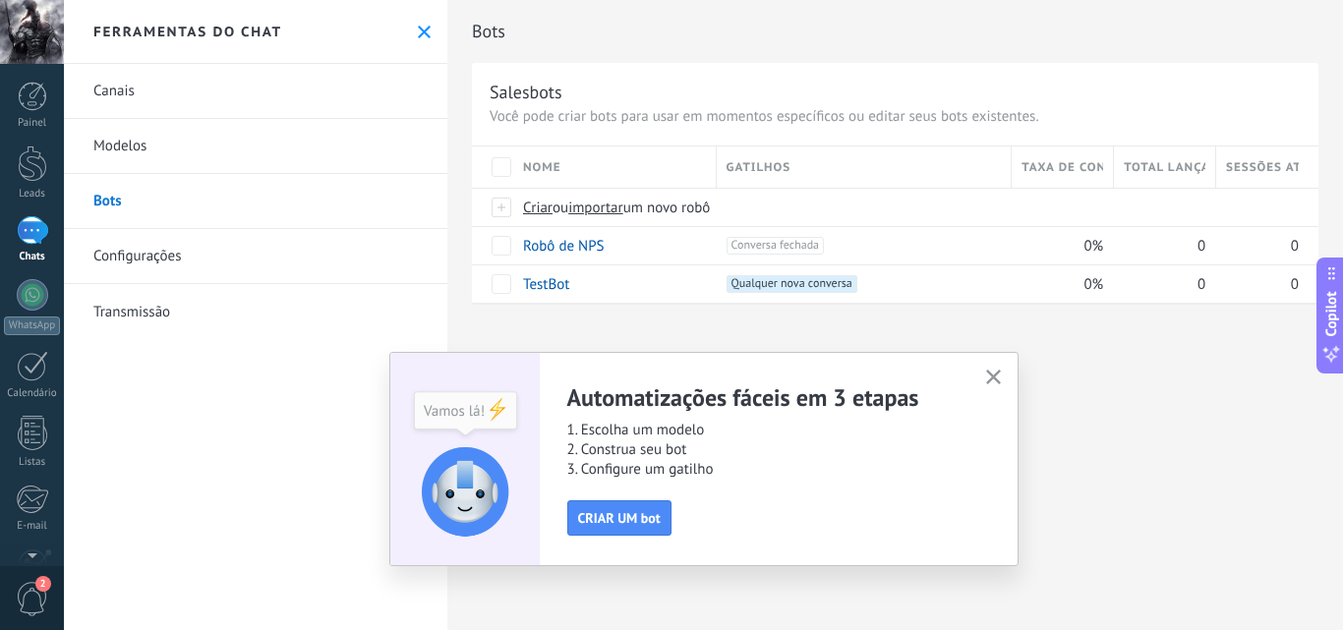
click at [206, 103] on link "Canais" at bounding box center [255, 91] width 383 height 55
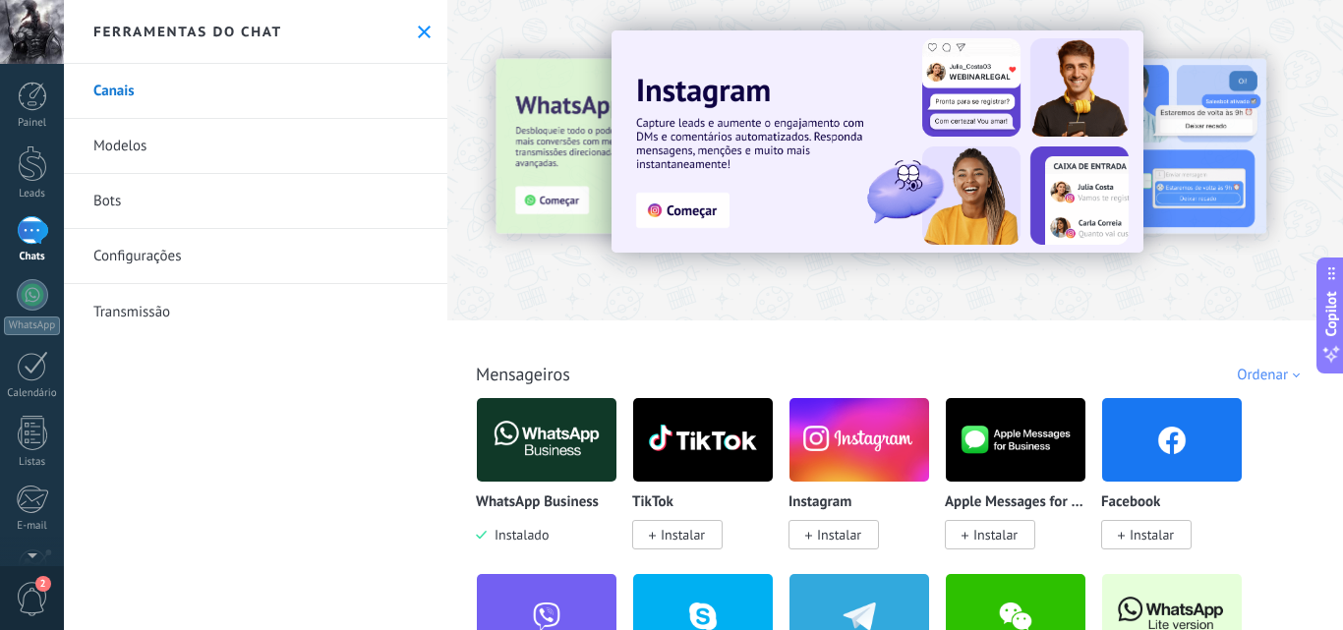
click at [176, 302] on link "Transmissão" at bounding box center [255, 311] width 383 height 55
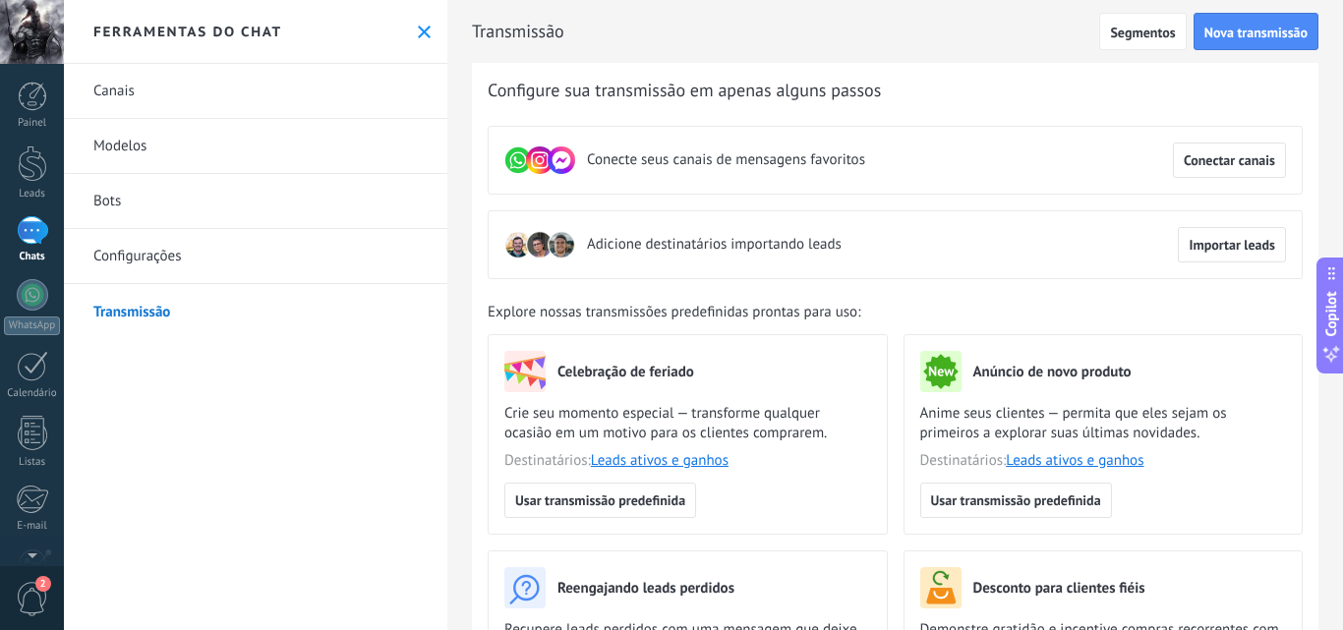
click at [262, 231] on link "Configurações" at bounding box center [255, 256] width 383 height 55
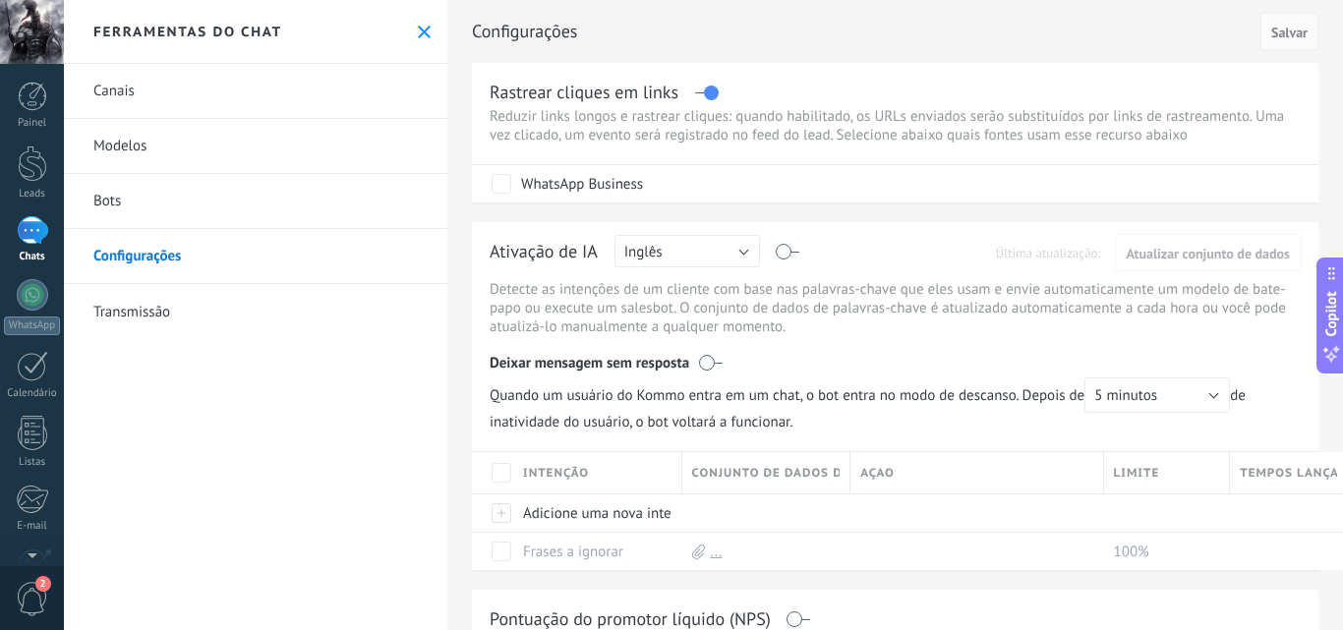
click at [267, 192] on link "Bots" at bounding box center [255, 201] width 383 height 55
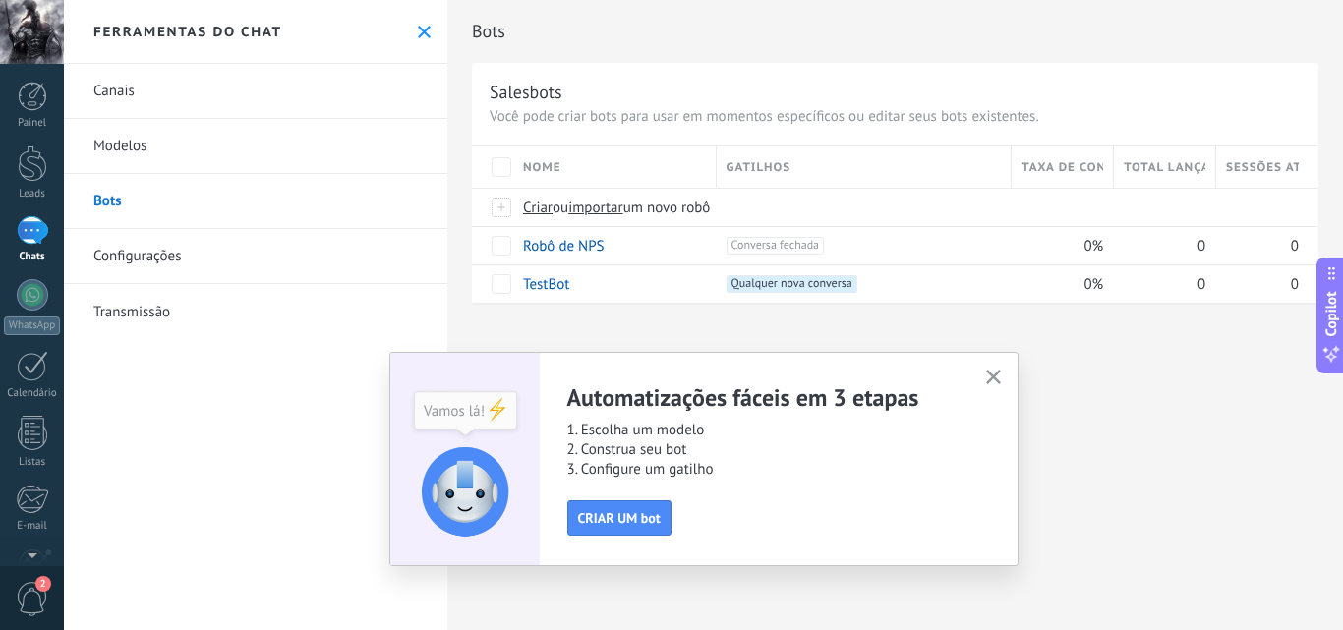
click at [264, 157] on link "Modelos" at bounding box center [255, 146] width 383 height 55
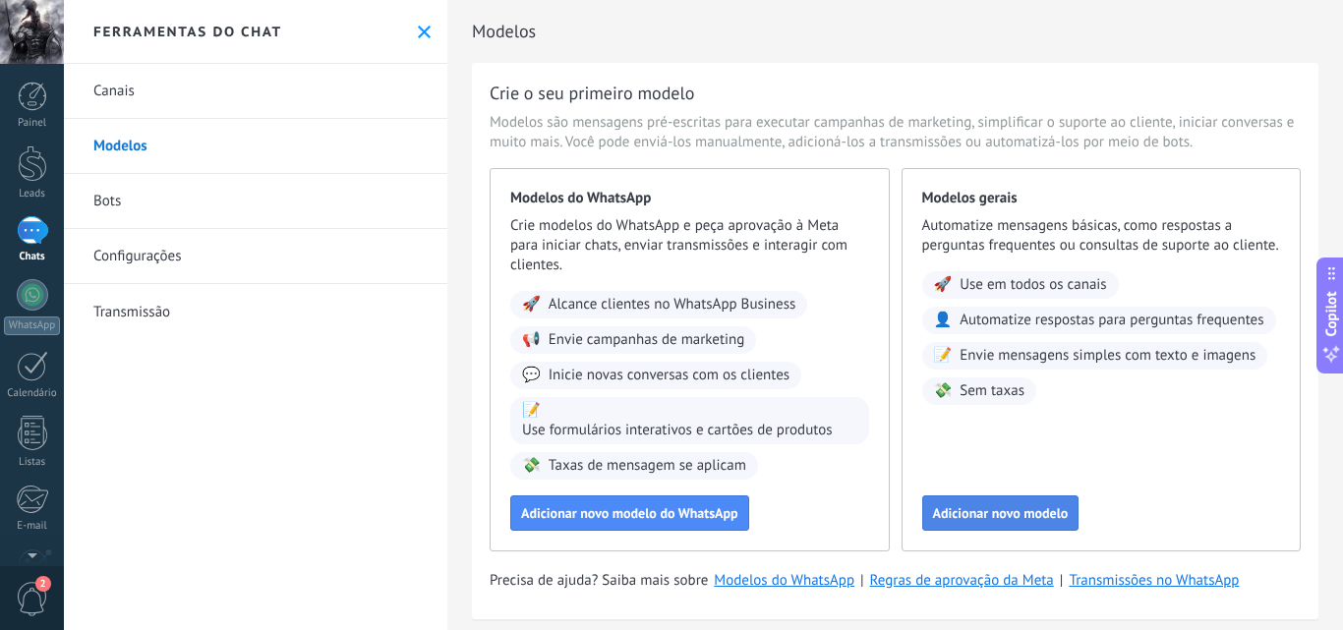
click at [1004, 503] on button "Adicionar novo modelo" at bounding box center [1000, 513] width 157 height 35
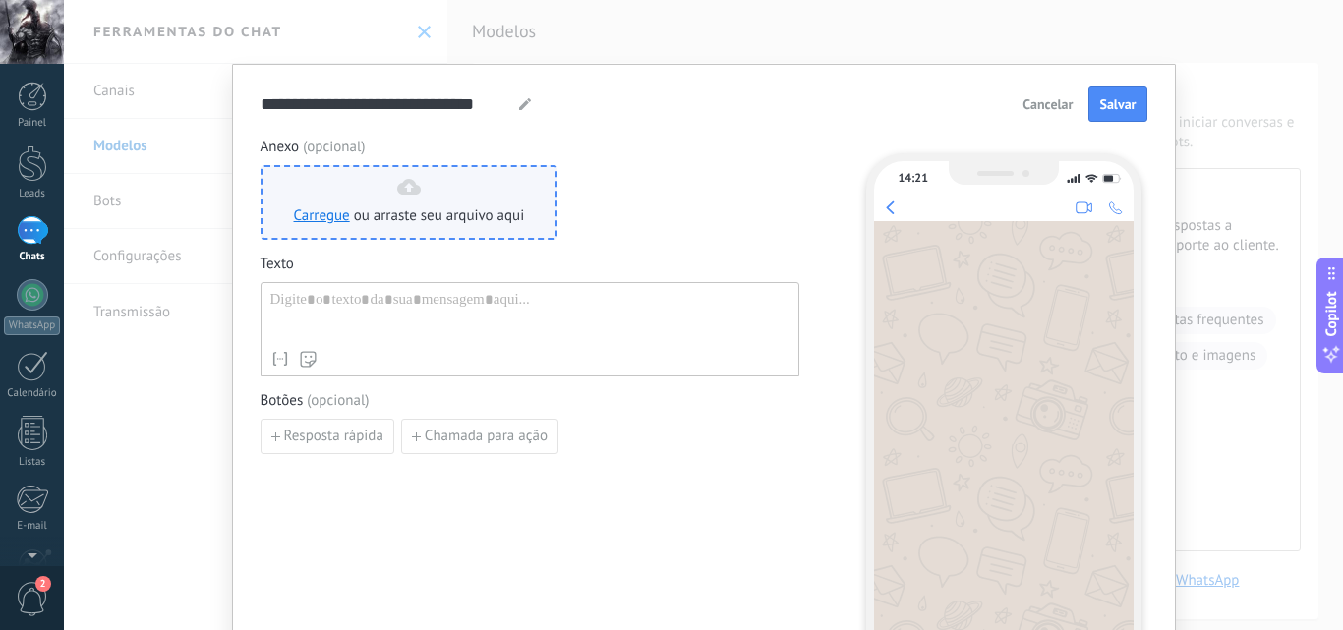
click at [458, 215] on span "ou arraste seu arquivo aqui" at bounding box center [439, 216] width 171 height 20
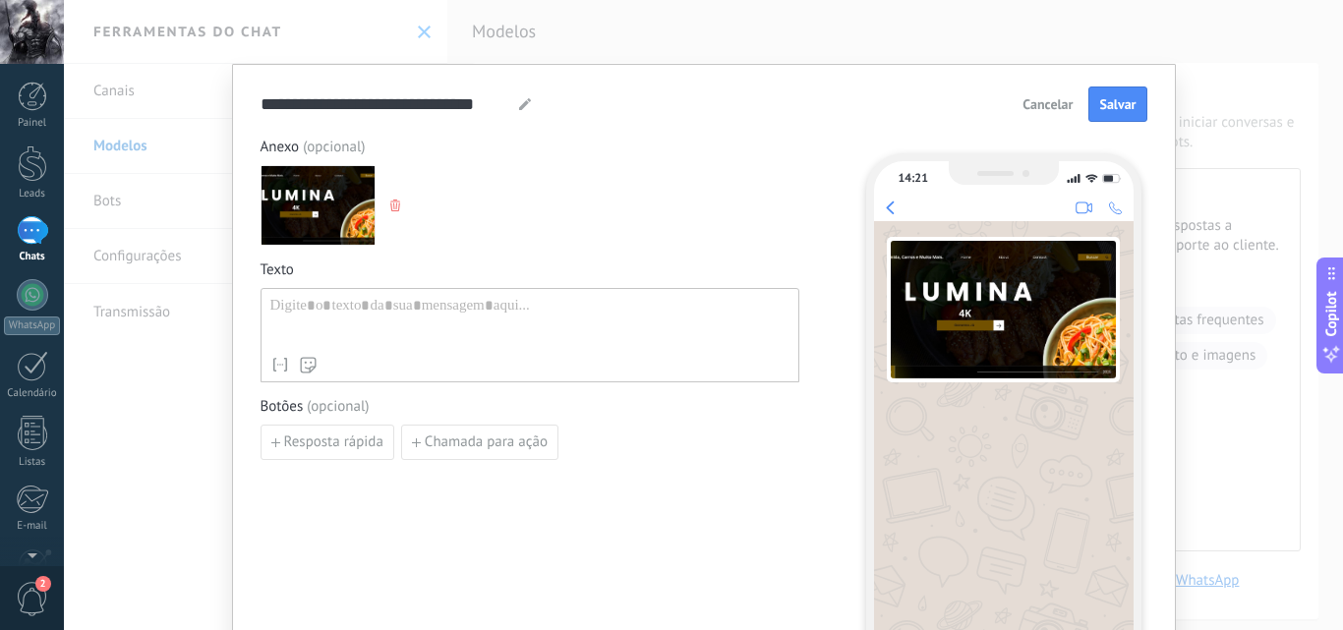
click at [449, 336] on div at bounding box center [529, 322] width 519 height 50
paste div
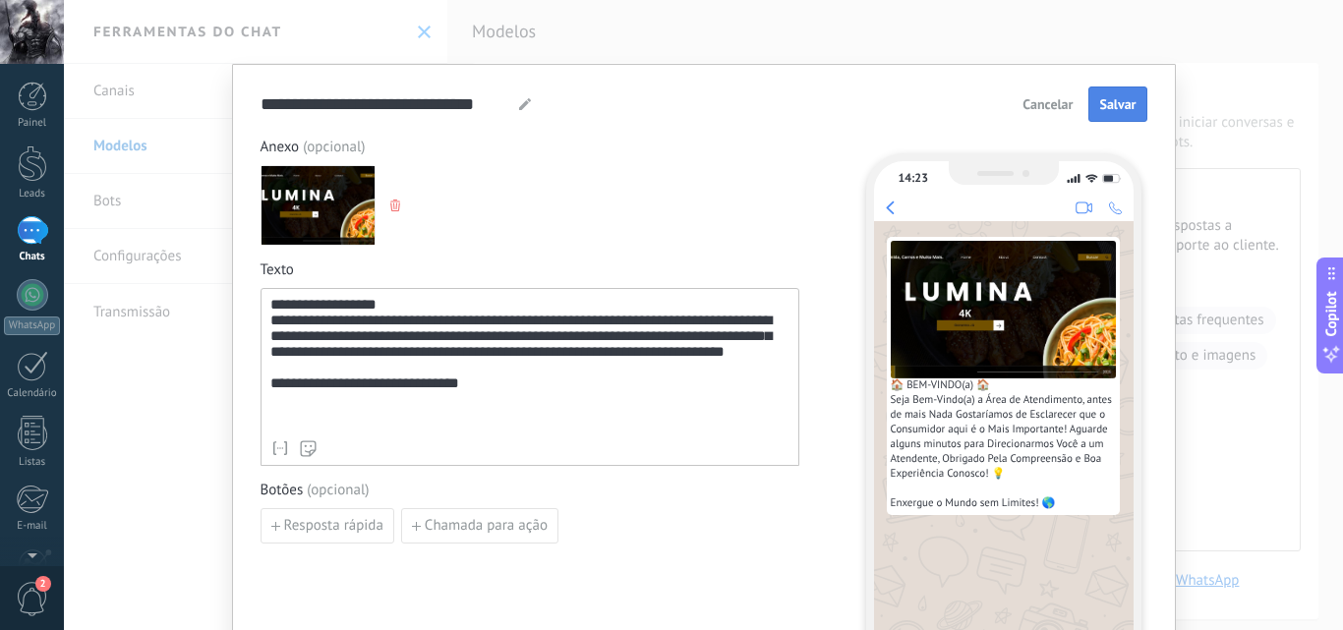
click at [1119, 92] on button "Salvar" at bounding box center [1117, 104] width 58 height 35
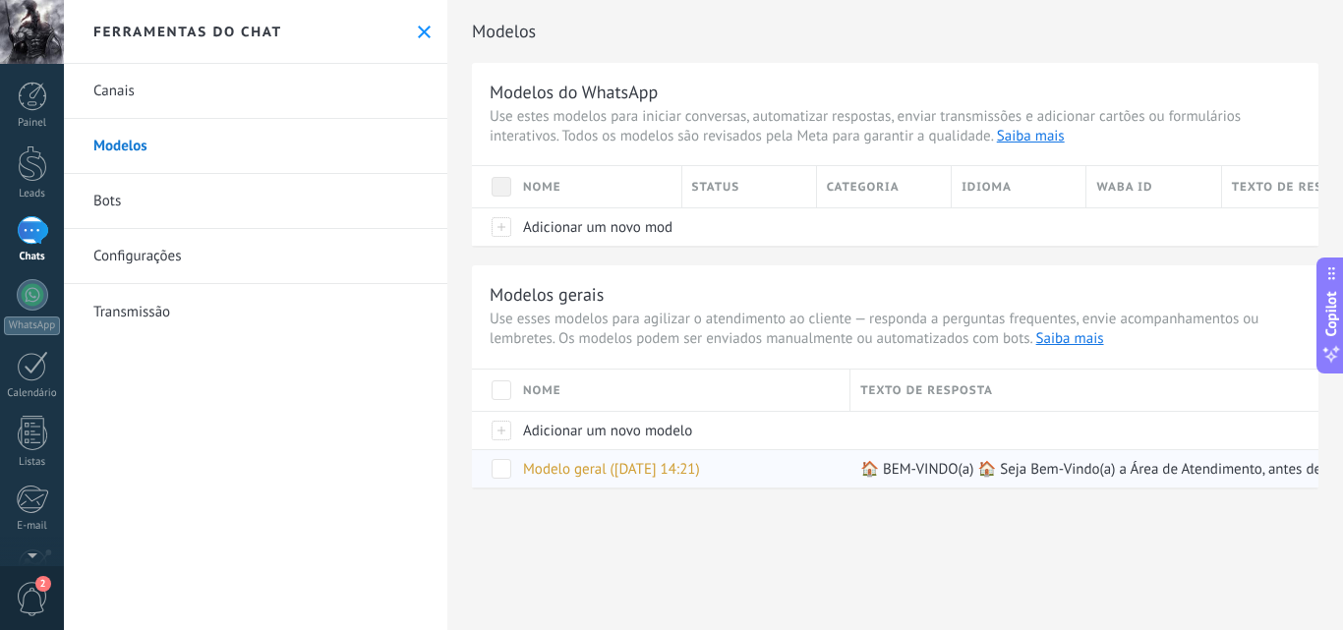
click at [704, 456] on div "Modelo geral ([DATE] 14:21)" at bounding box center [676, 468] width 327 height 37
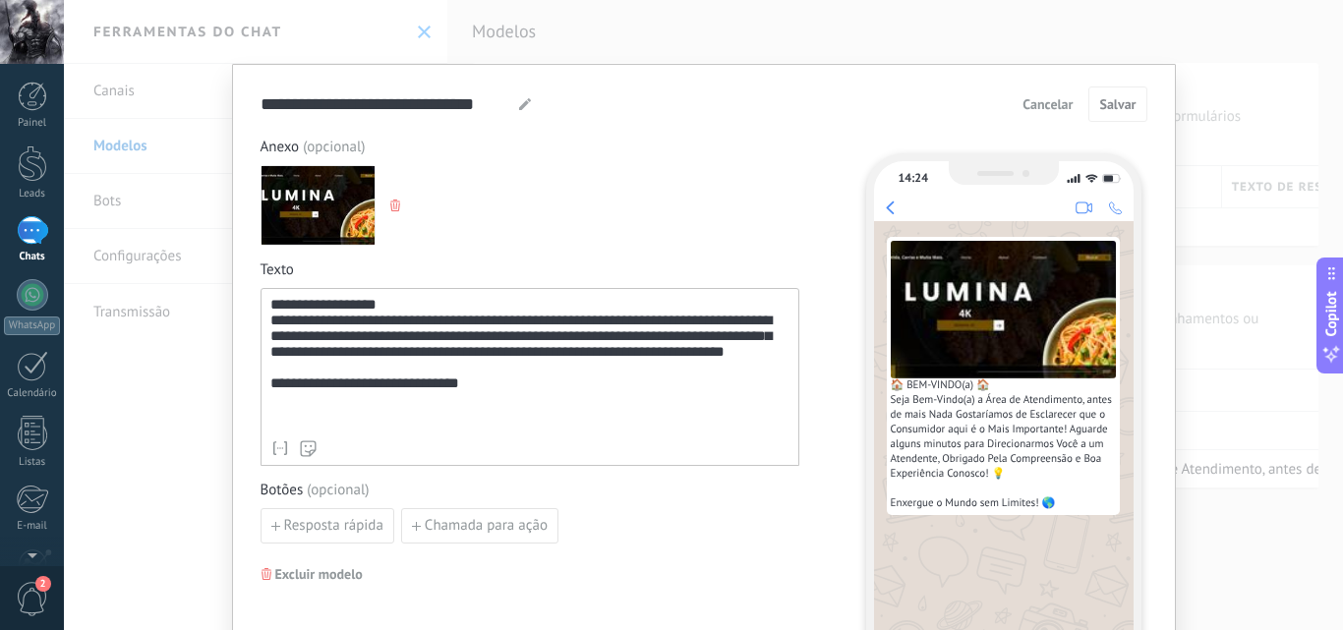
click at [1034, 101] on span "Cancelar" at bounding box center [1048, 104] width 50 height 14
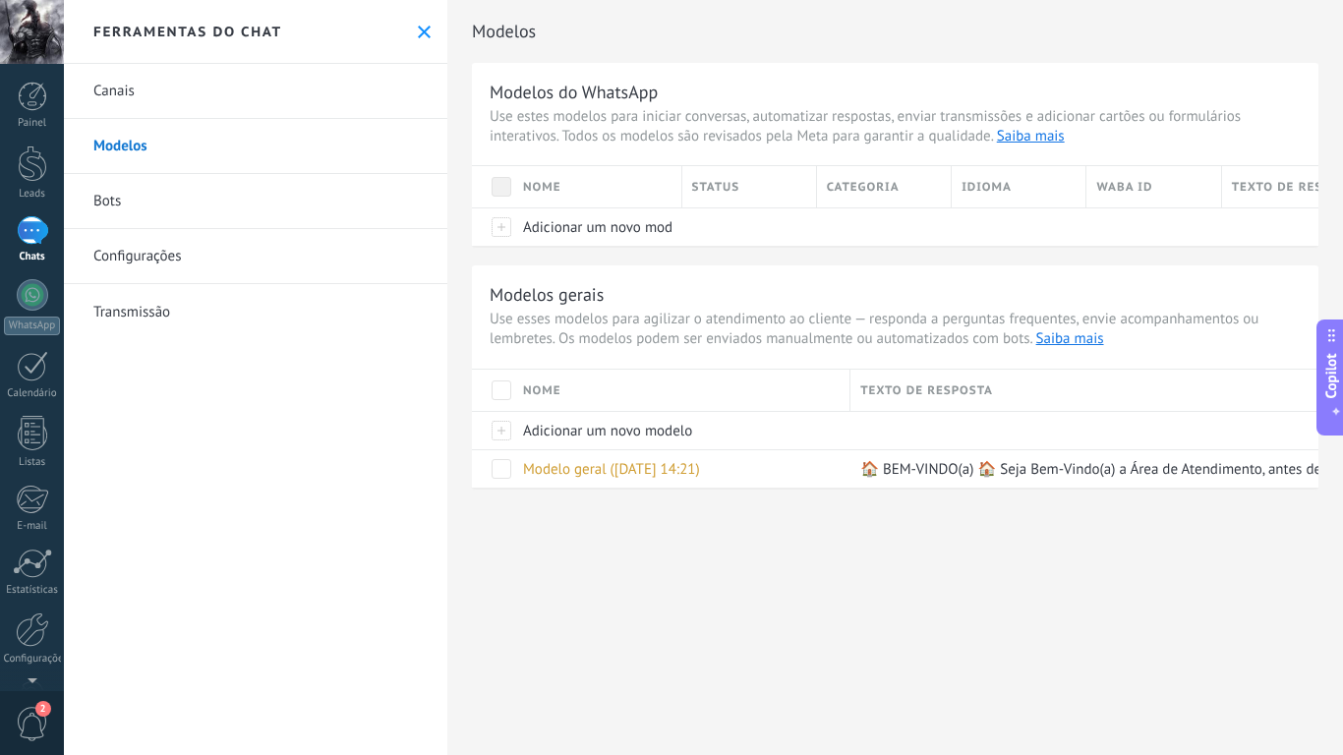
click at [507, 181] on span at bounding box center [502, 187] width 20 height 20
click at [890, 185] on div "Categoria" at bounding box center [884, 186] width 134 height 41
click at [227, 310] on link "Transmissão" at bounding box center [255, 311] width 383 height 55
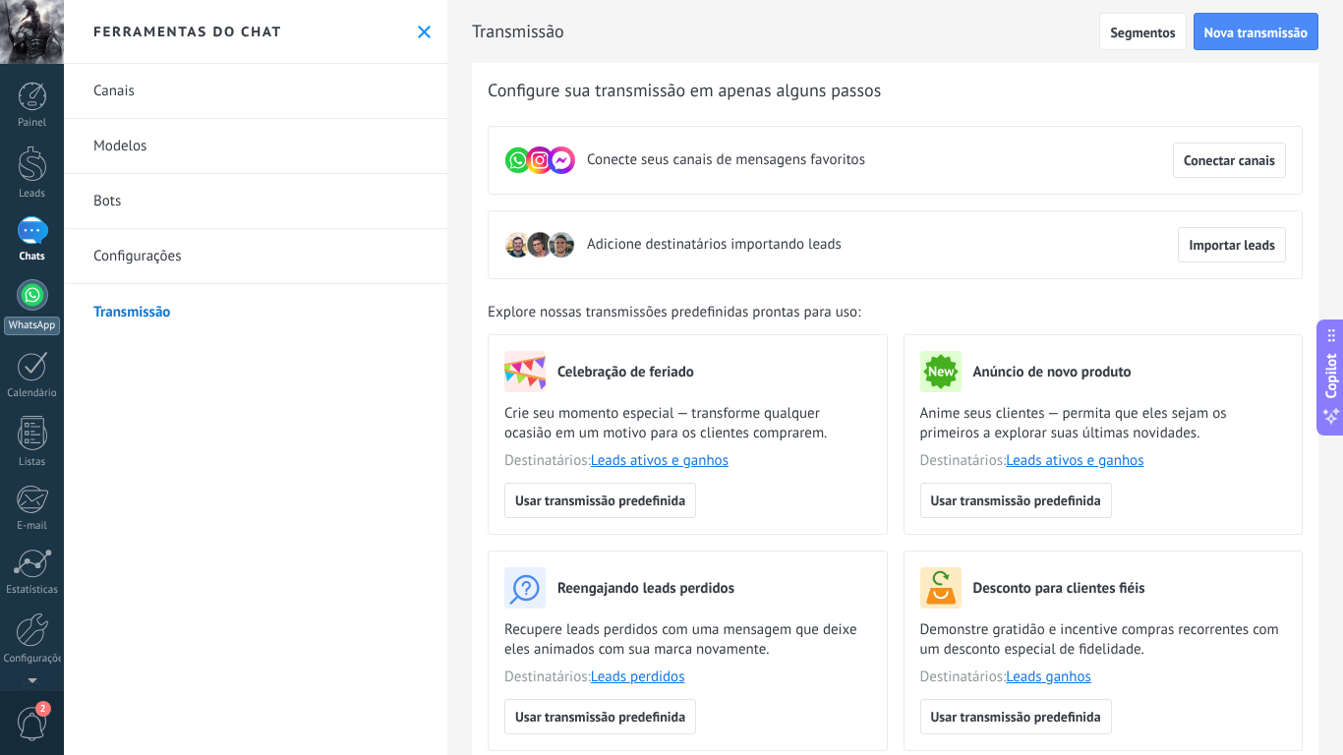
click at [12, 307] on link "WhatsApp" at bounding box center [32, 307] width 64 height 56
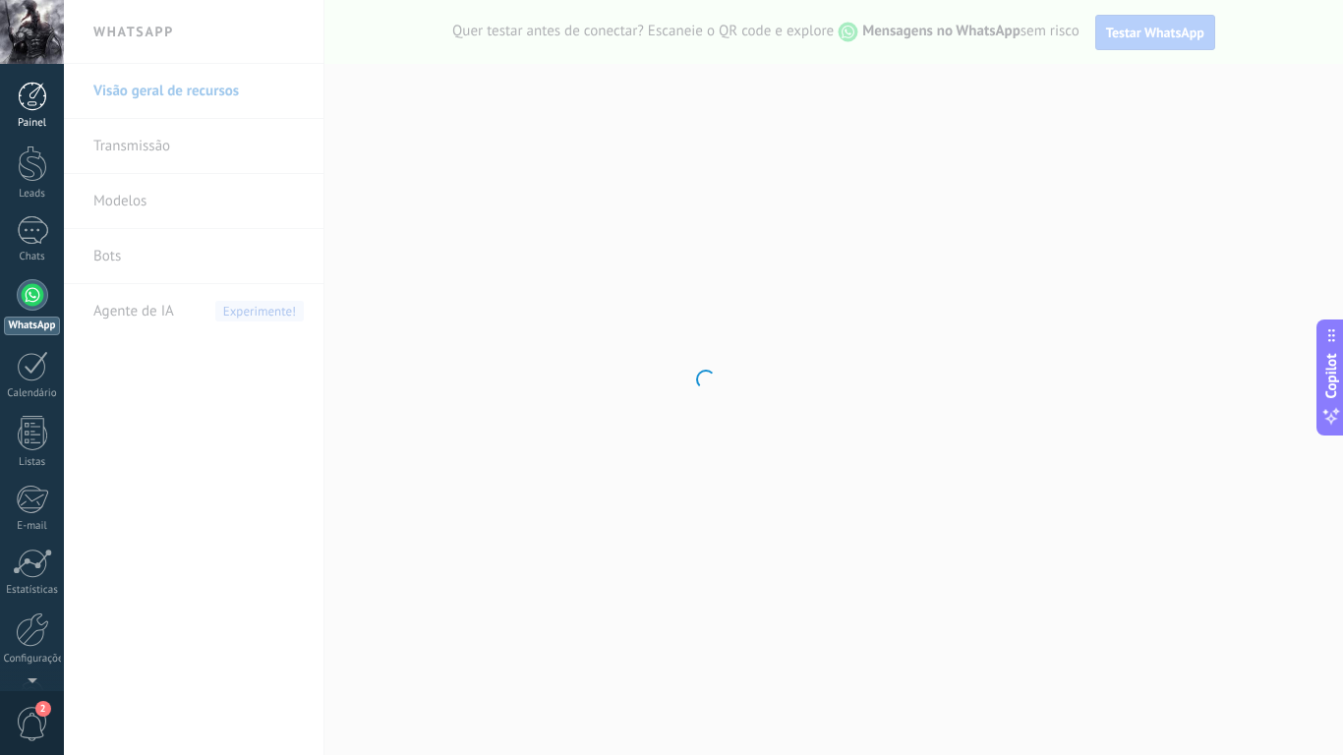
click at [52, 110] on link "Painel" at bounding box center [32, 106] width 64 height 48
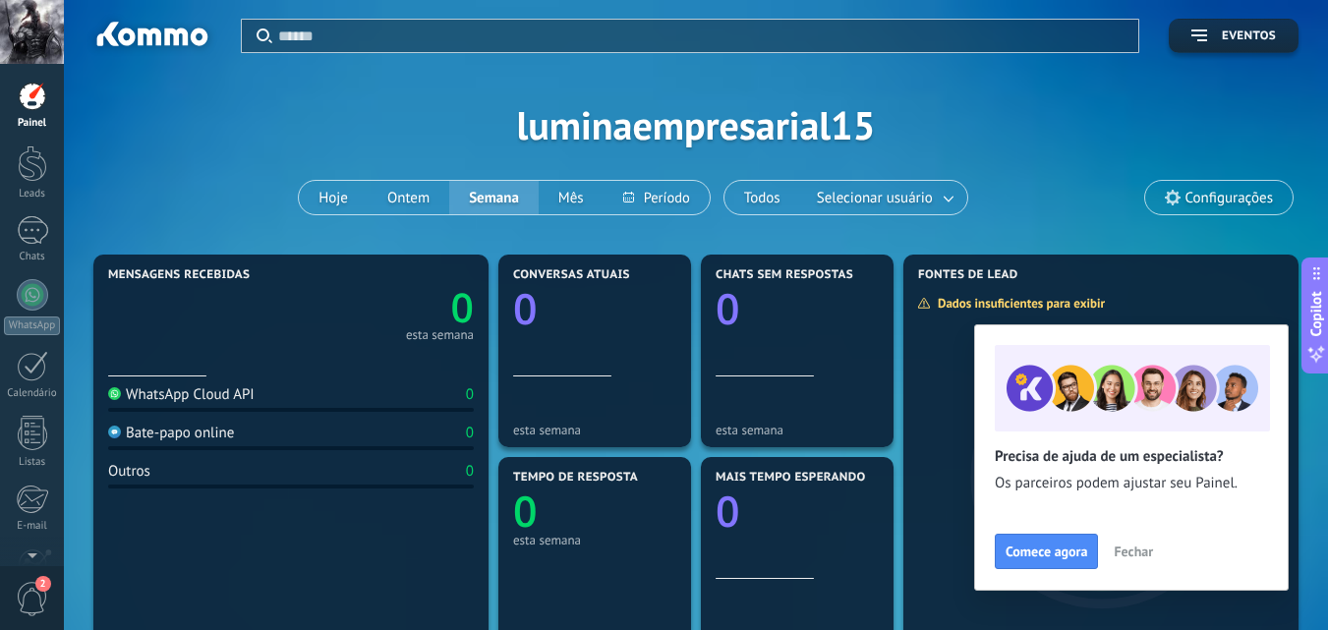
click at [54, 124] on div "Painel" at bounding box center [32, 123] width 57 height 13
